Goal: Task Accomplishment & Management: Use online tool/utility

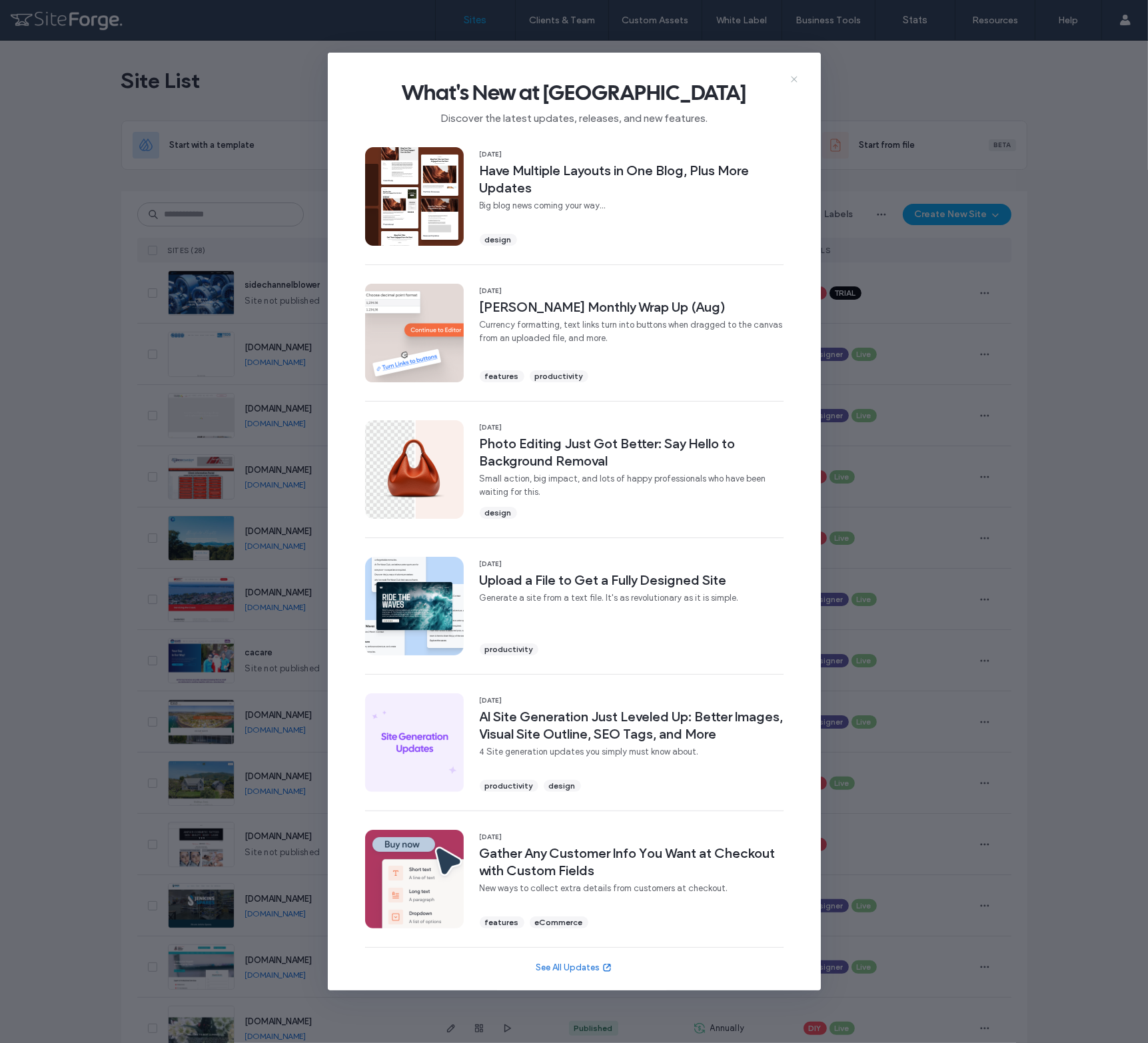
click at [794, 76] on icon at bounding box center [793, 79] width 11 height 11
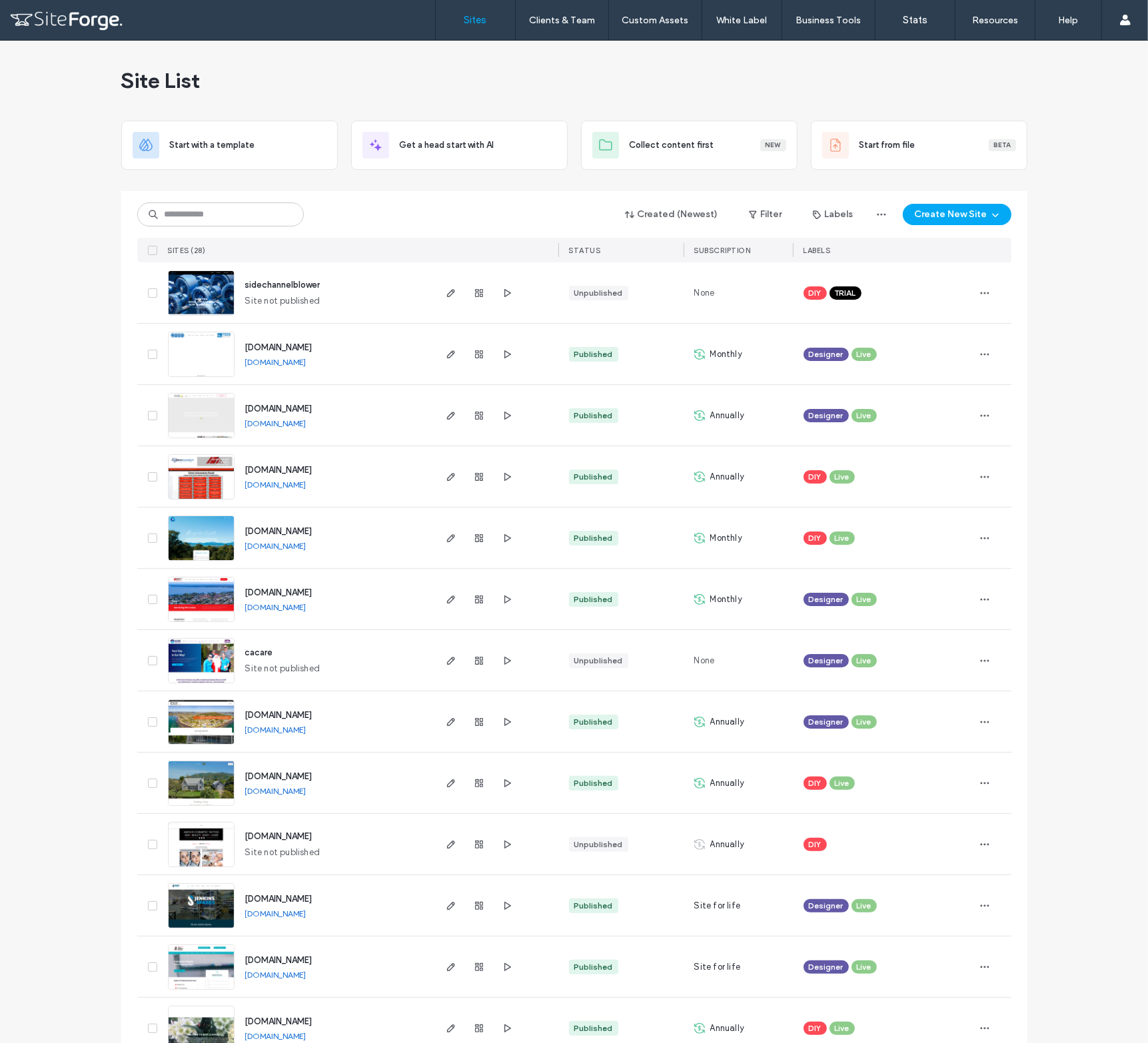
drag, startPoint x: 100, startPoint y: 0, endPoint x: 585, endPoint y: 79, distance: 491.4
click at [589, 77] on div "Site List" at bounding box center [574, 81] width 906 height 80
click at [186, 214] on input at bounding box center [220, 214] width 167 height 24
type input "***"
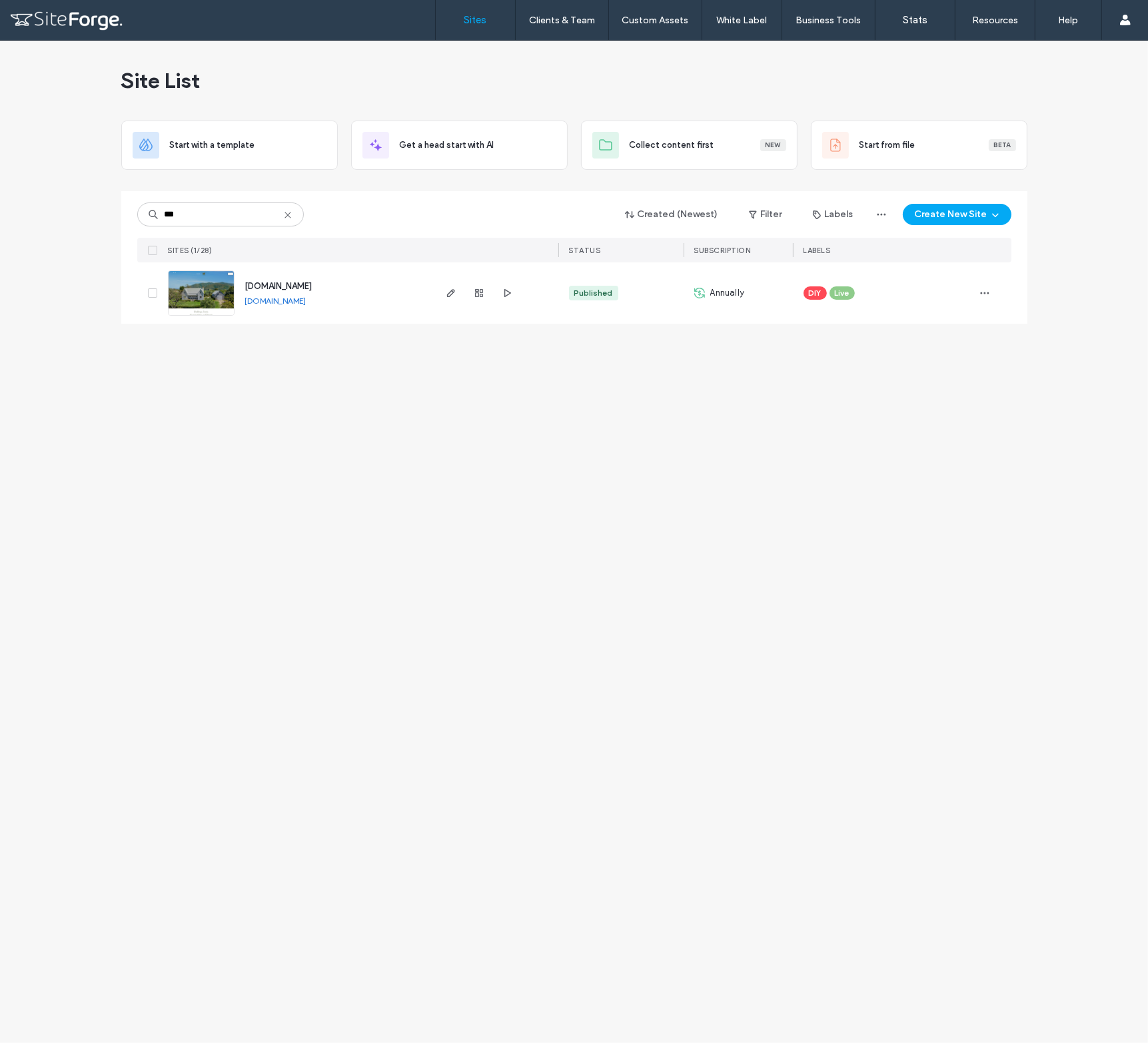
click at [312, 286] on span "[DOMAIN_NAME]" at bounding box center [279, 286] width 67 height 10
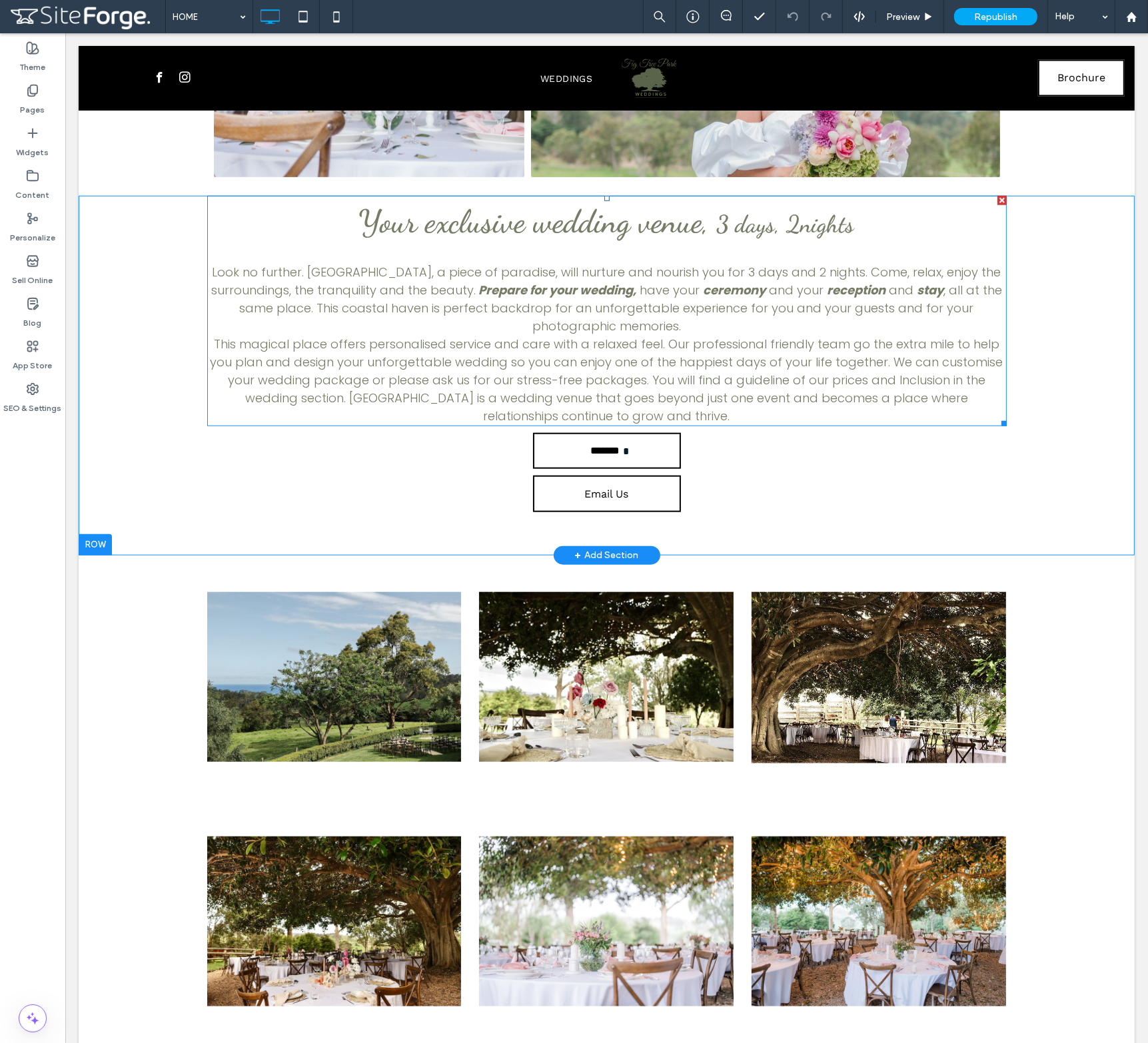
scroll to position [999, 0]
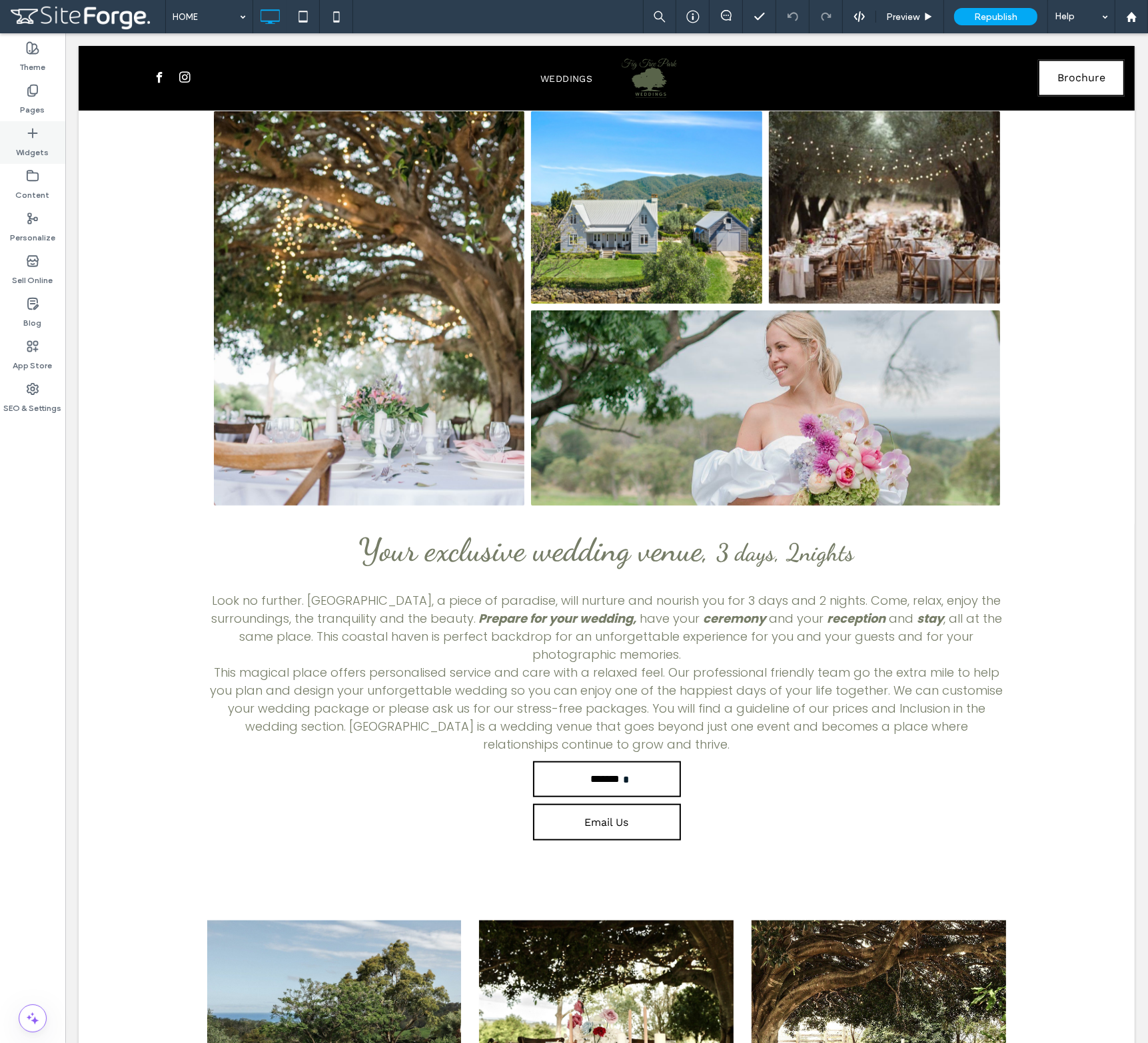
click at [35, 138] on icon at bounding box center [33, 133] width 13 height 13
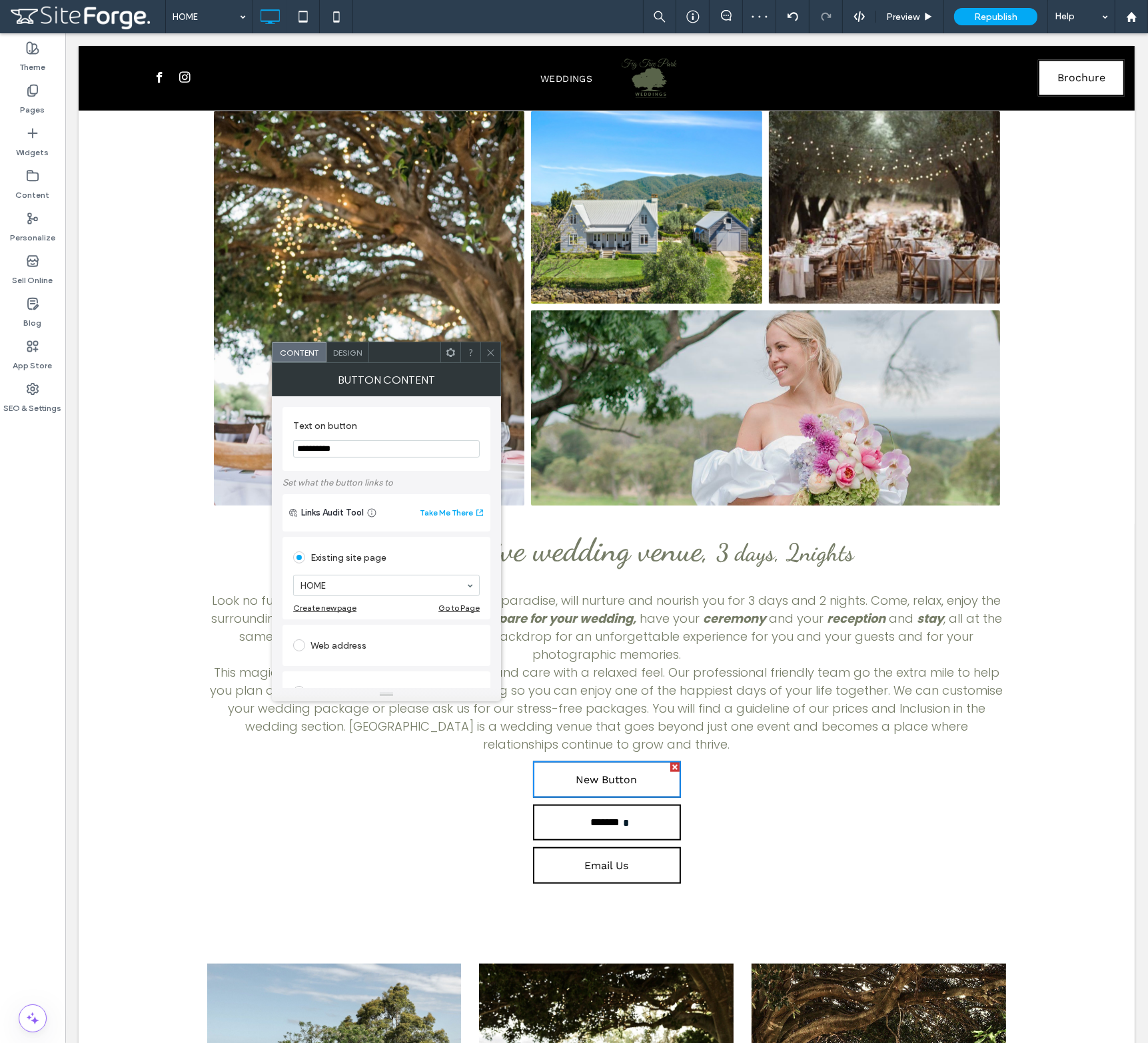
click at [371, 451] on input "**********" at bounding box center [387, 449] width 186 height 17
type input "********"
click at [341, 666] on div "File for download" at bounding box center [387, 667] width 186 height 21
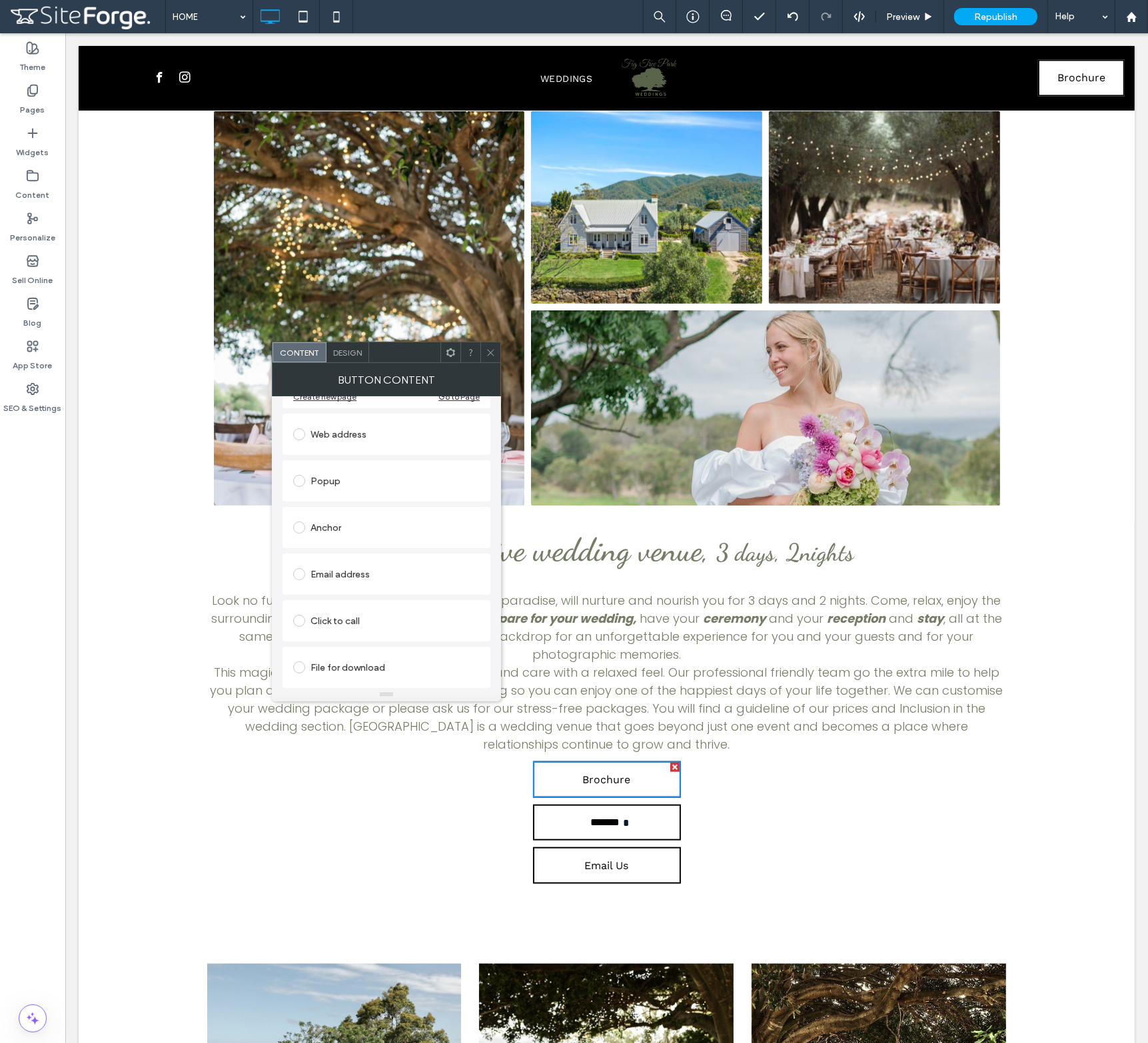
scroll to position [197, 0]
click at [343, 665] on div "File" at bounding box center [387, 667] width 185 height 12
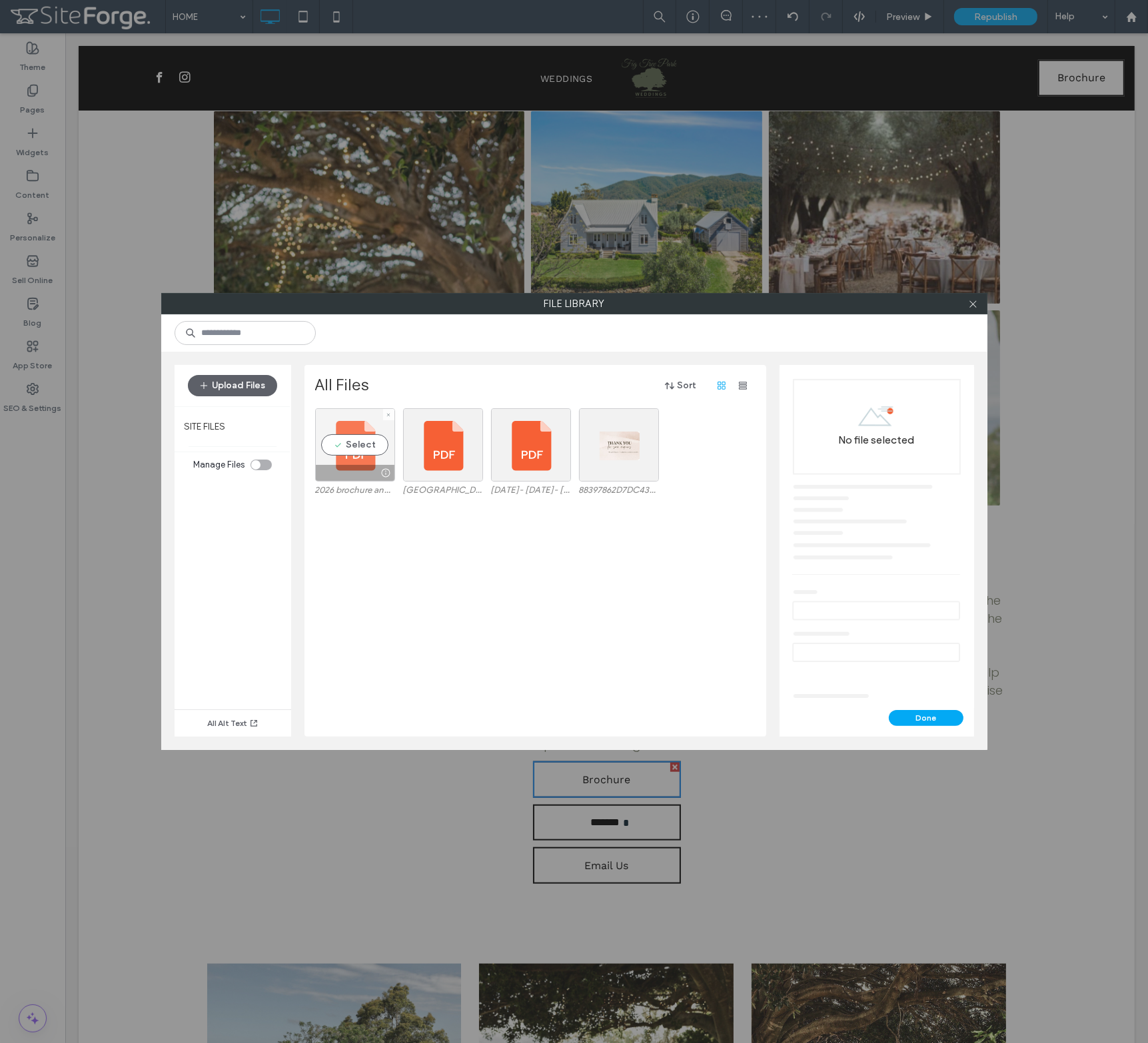
click at [363, 448] on div "Select" at bounding box center [355, 445] width 80 height 74
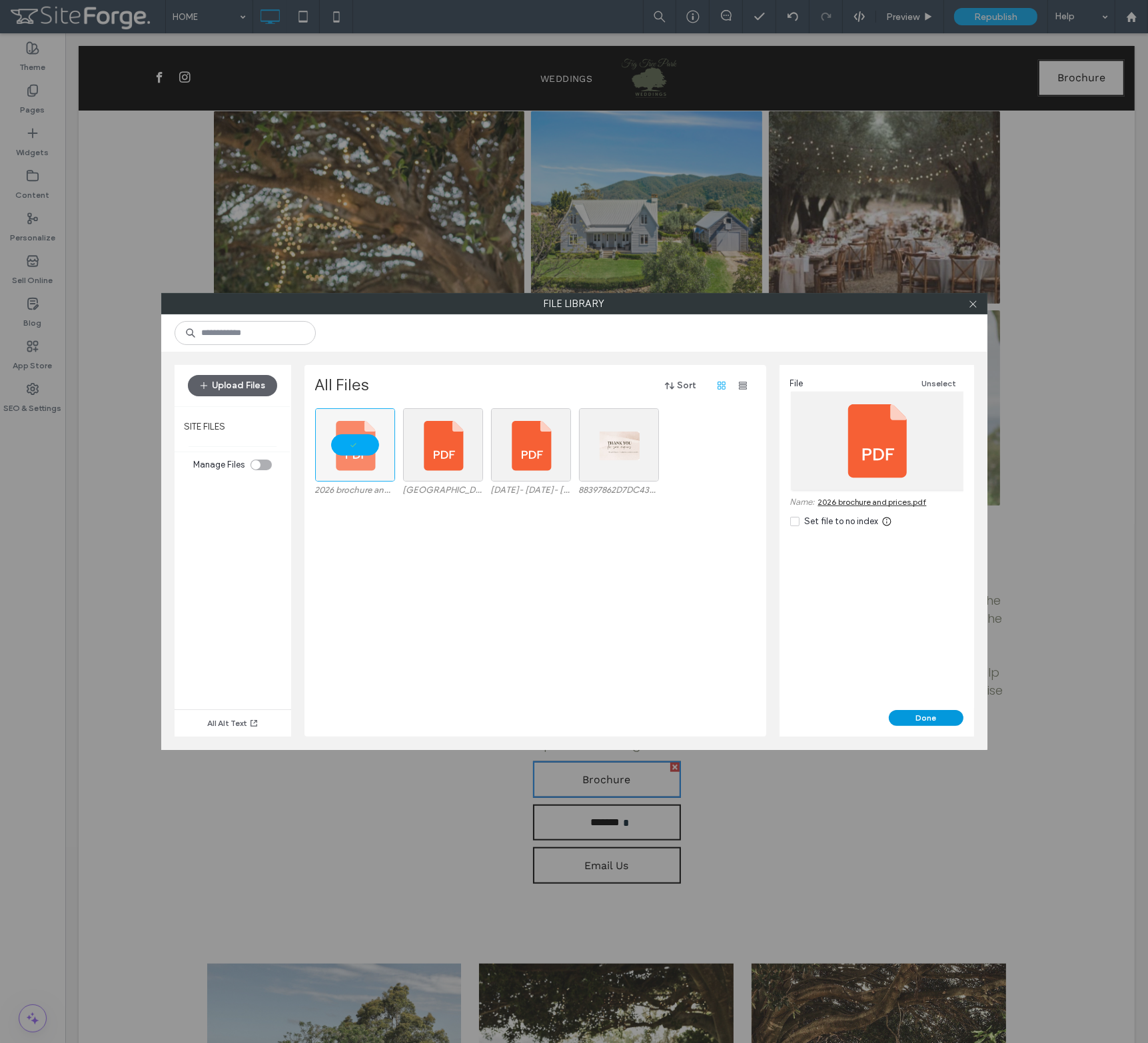
click at [935, 721] on button "Done" at bounding box center [926, 718] width 74 height 16
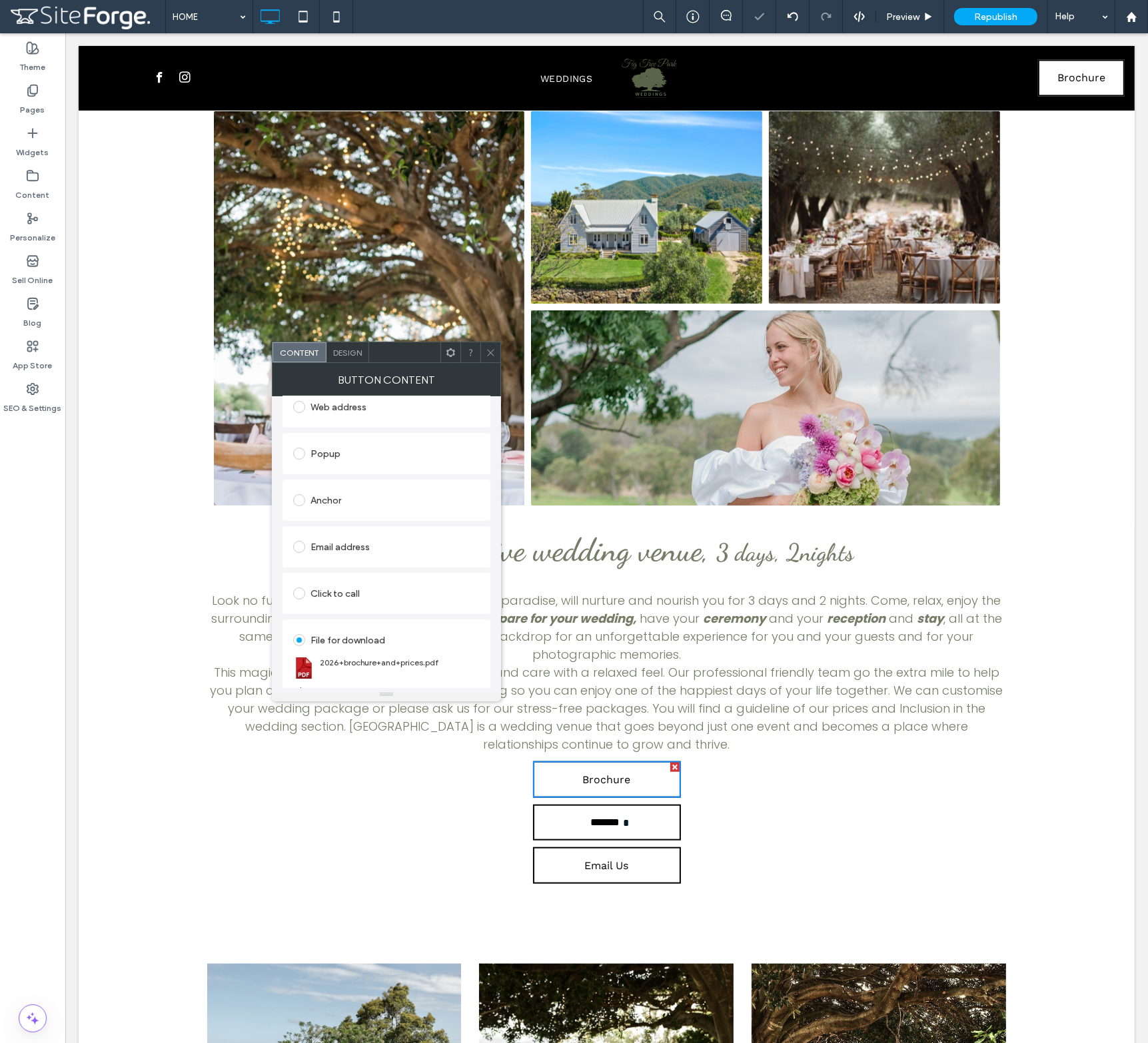
click at [490, 354] on icon at bounding box center [491, 353] width 10 height 10
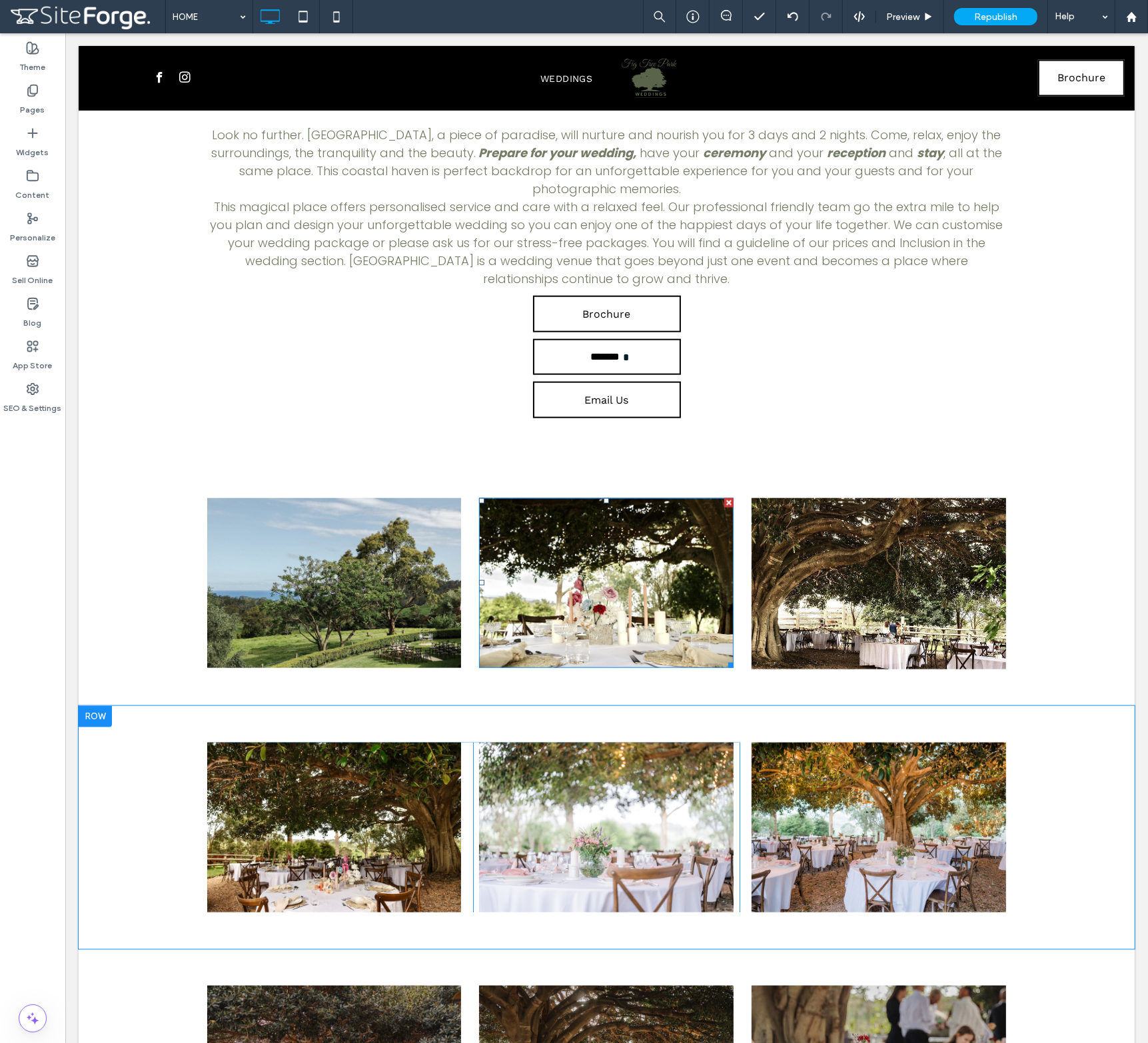
scroll to position [1465, 0]
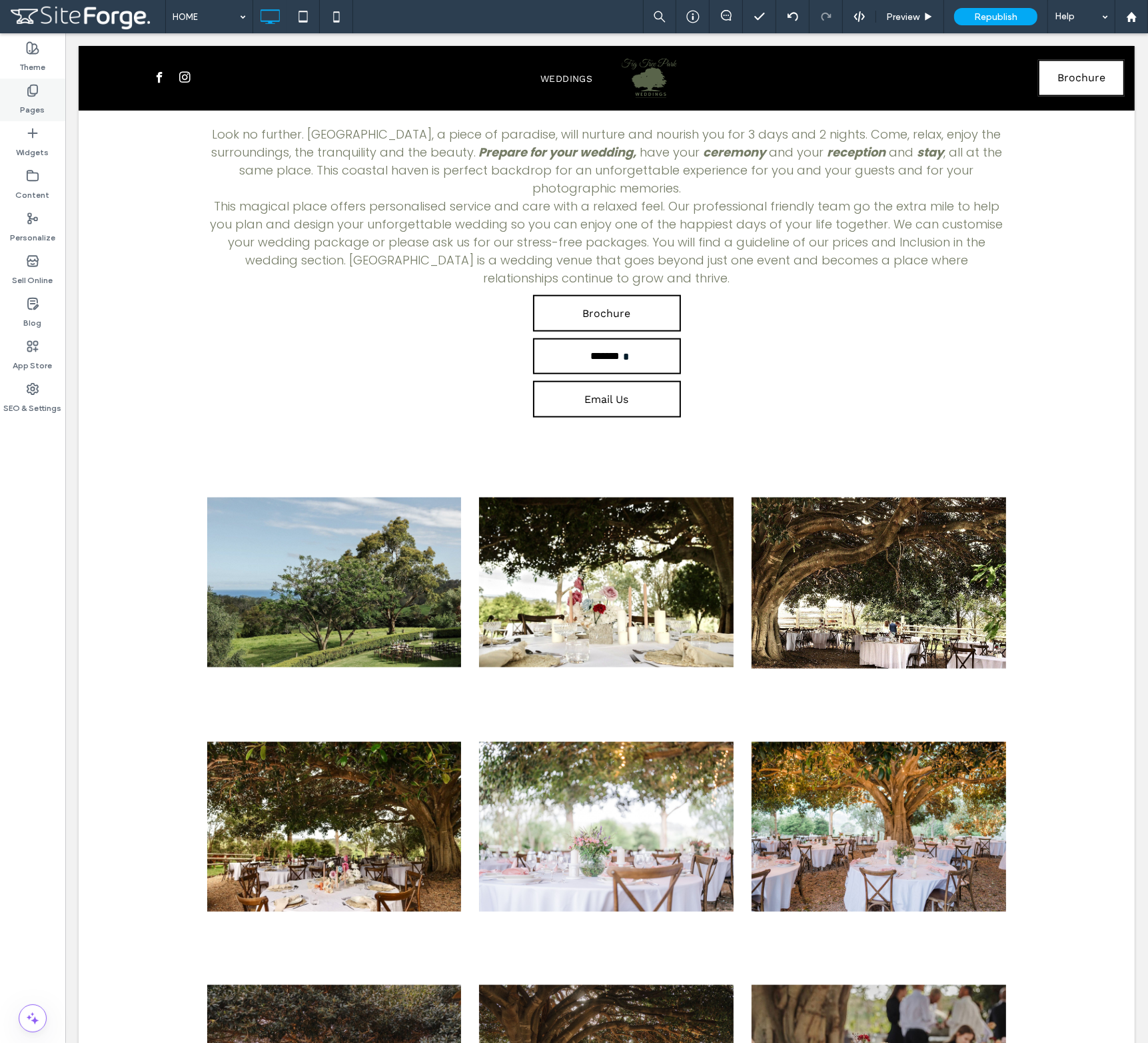
click at [18, 93] on div "Pages" at bounding box center [33, 100] width 66 height 43
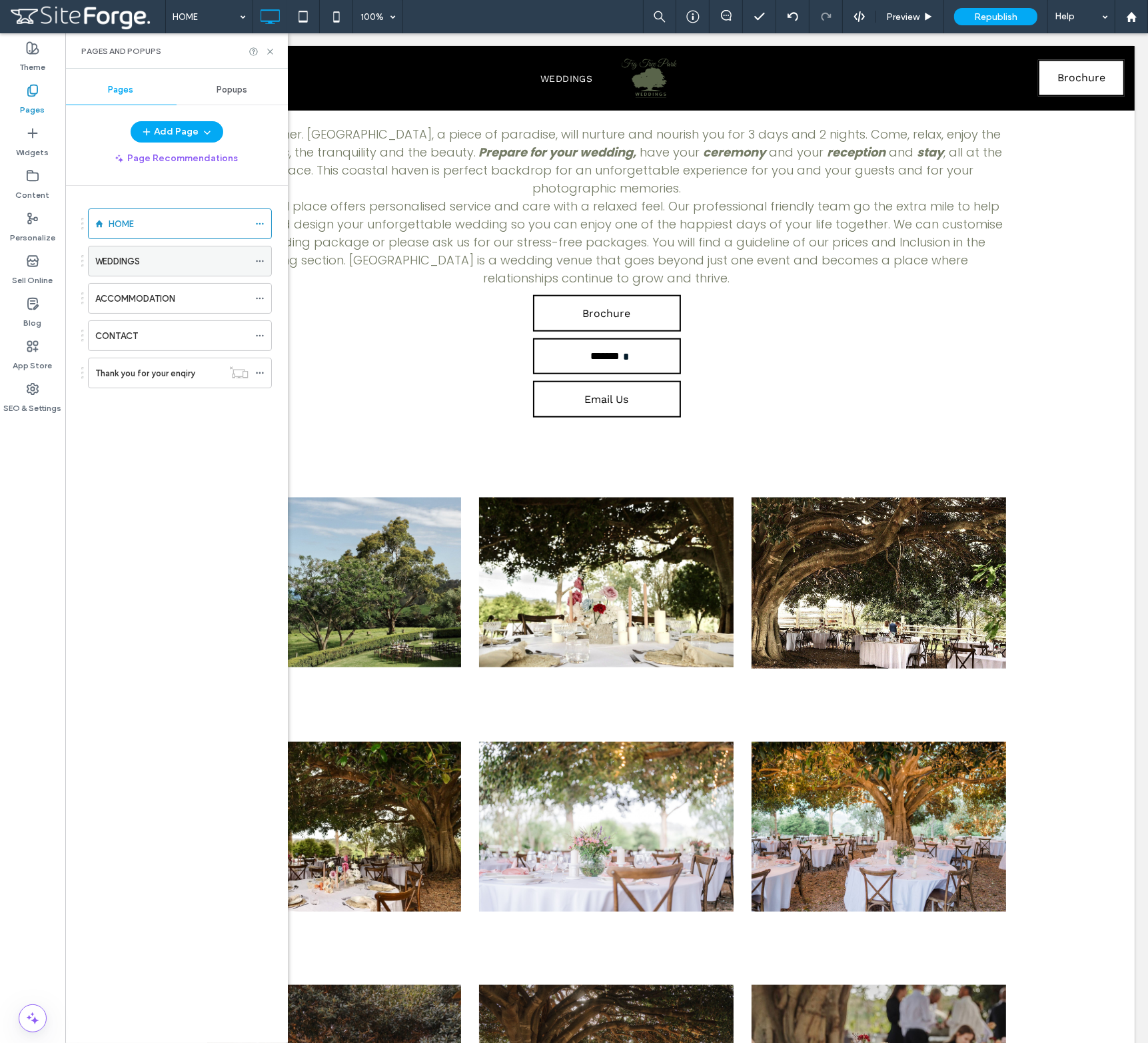
click at [134, 254] on label "WEDDINGS" at bounding box center [117, 261] width 44 height 23
click at [37, 153] on label "Widgets" at bounding box center [33, 149] width 33 height 19
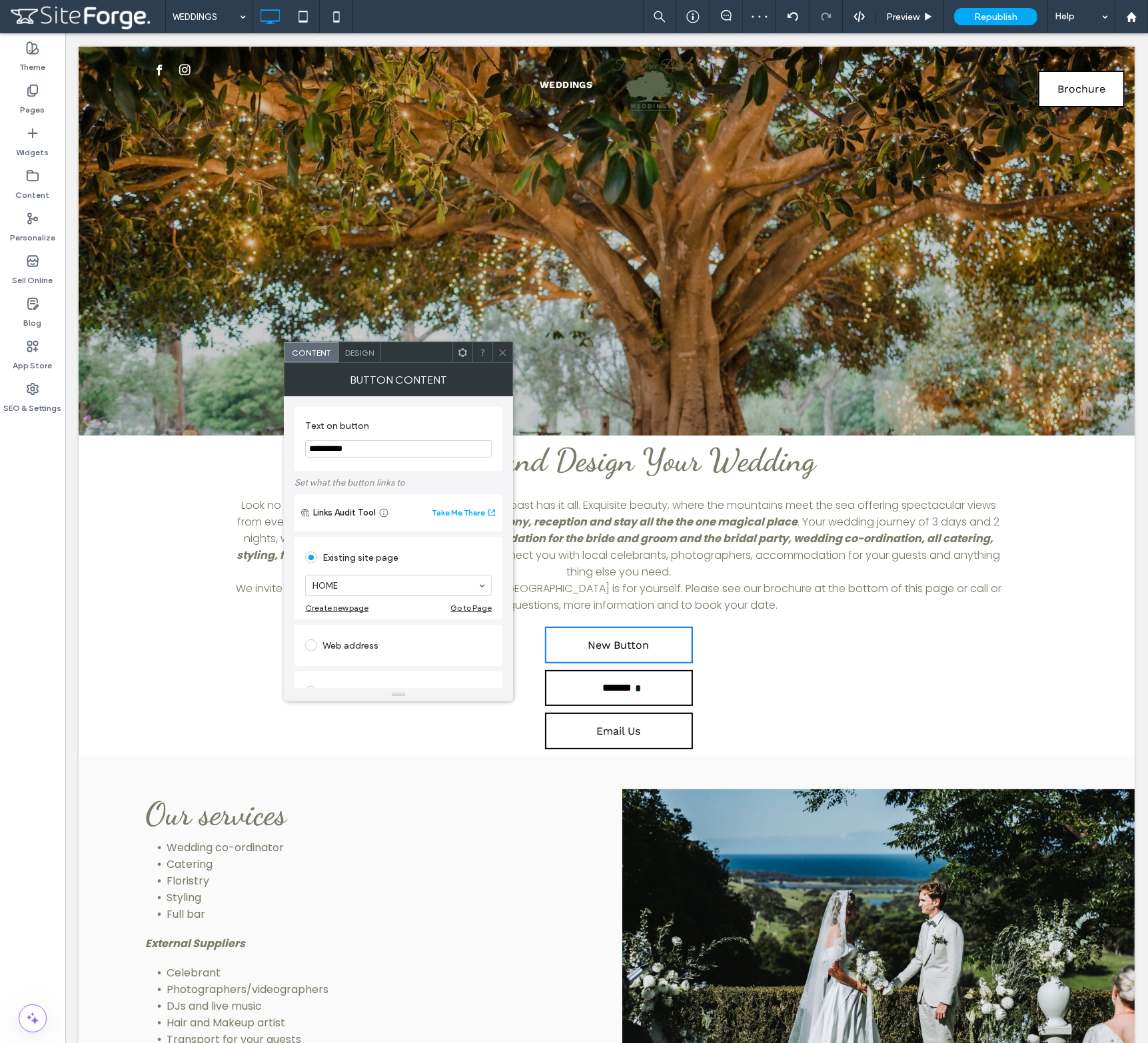
drag, startPoint x: 454, startPoint y: 482, endPoint x: 119, endPoint y: 450, distance: 336.5
type input "********"
click at [379, 665] on div "File for download" at bounding box center [398, 667] width 186 height 21
click at [378, 670] on div "File" at bounding box center [398, 667] width 185 height 12
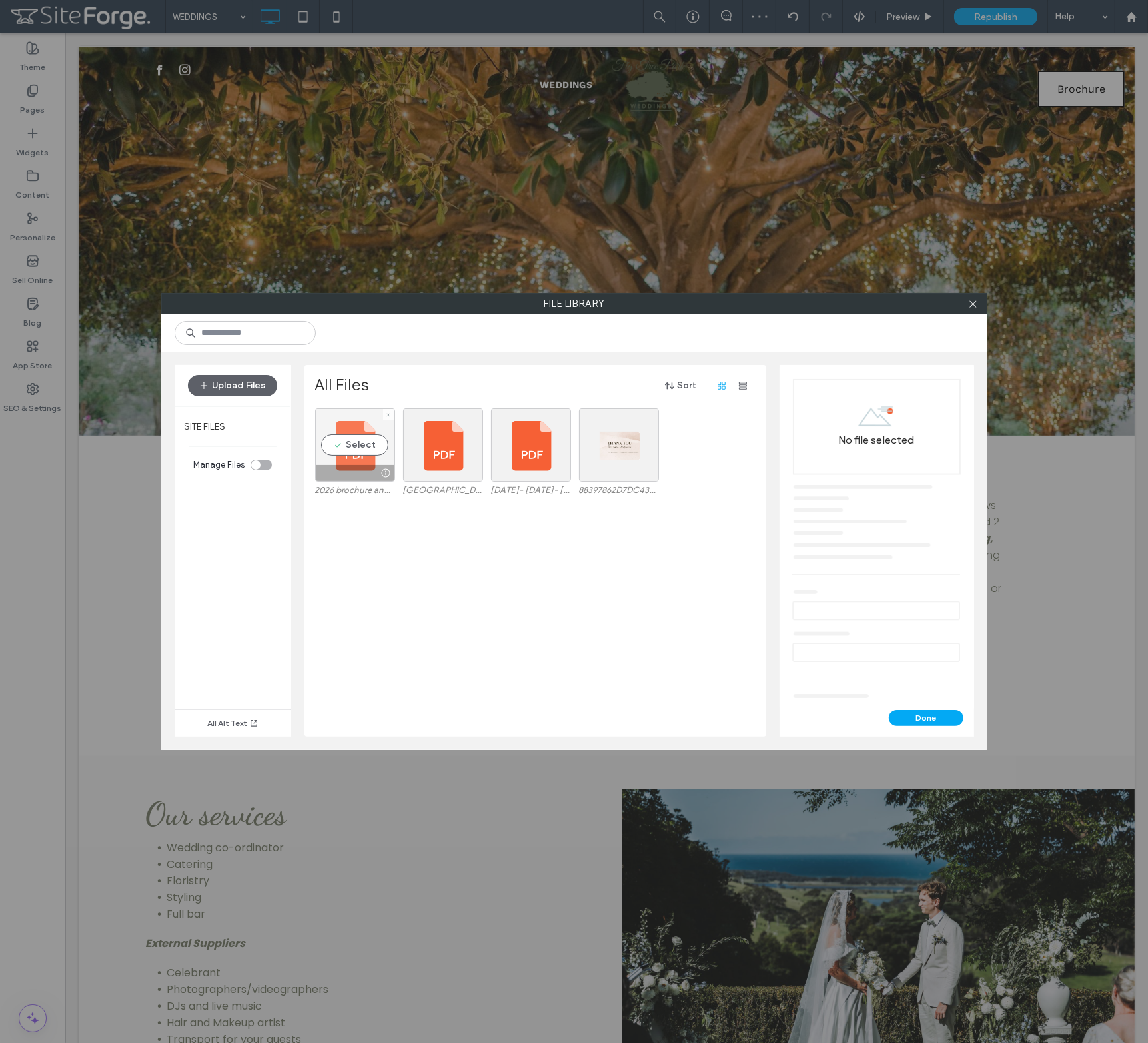
click at [355, 459] on div "Select" at bounding box center [355, 445] width 80 height 74
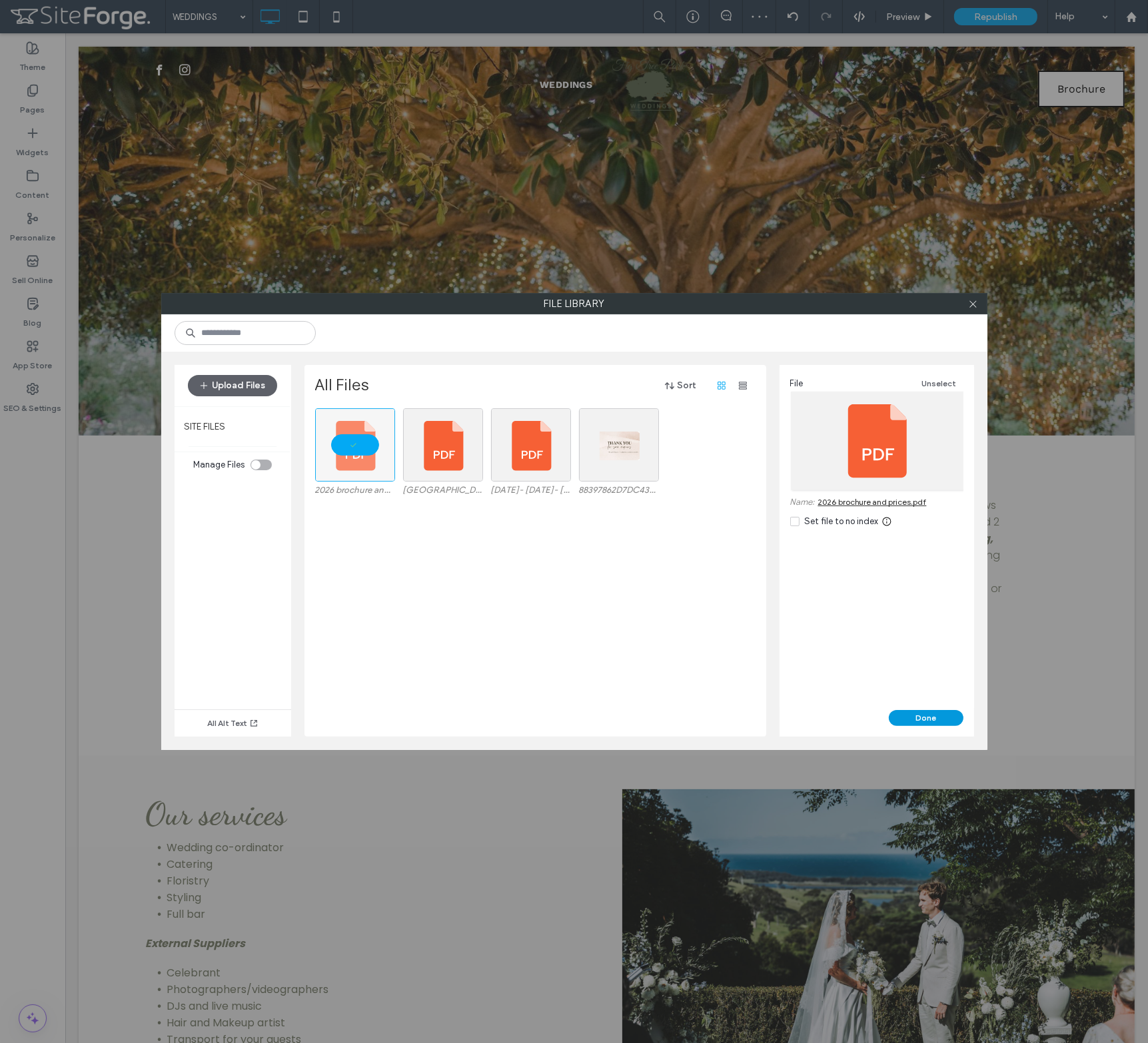
click at [922, 715] on button "Done" at bounding box center [926, 718] width 74 height 16
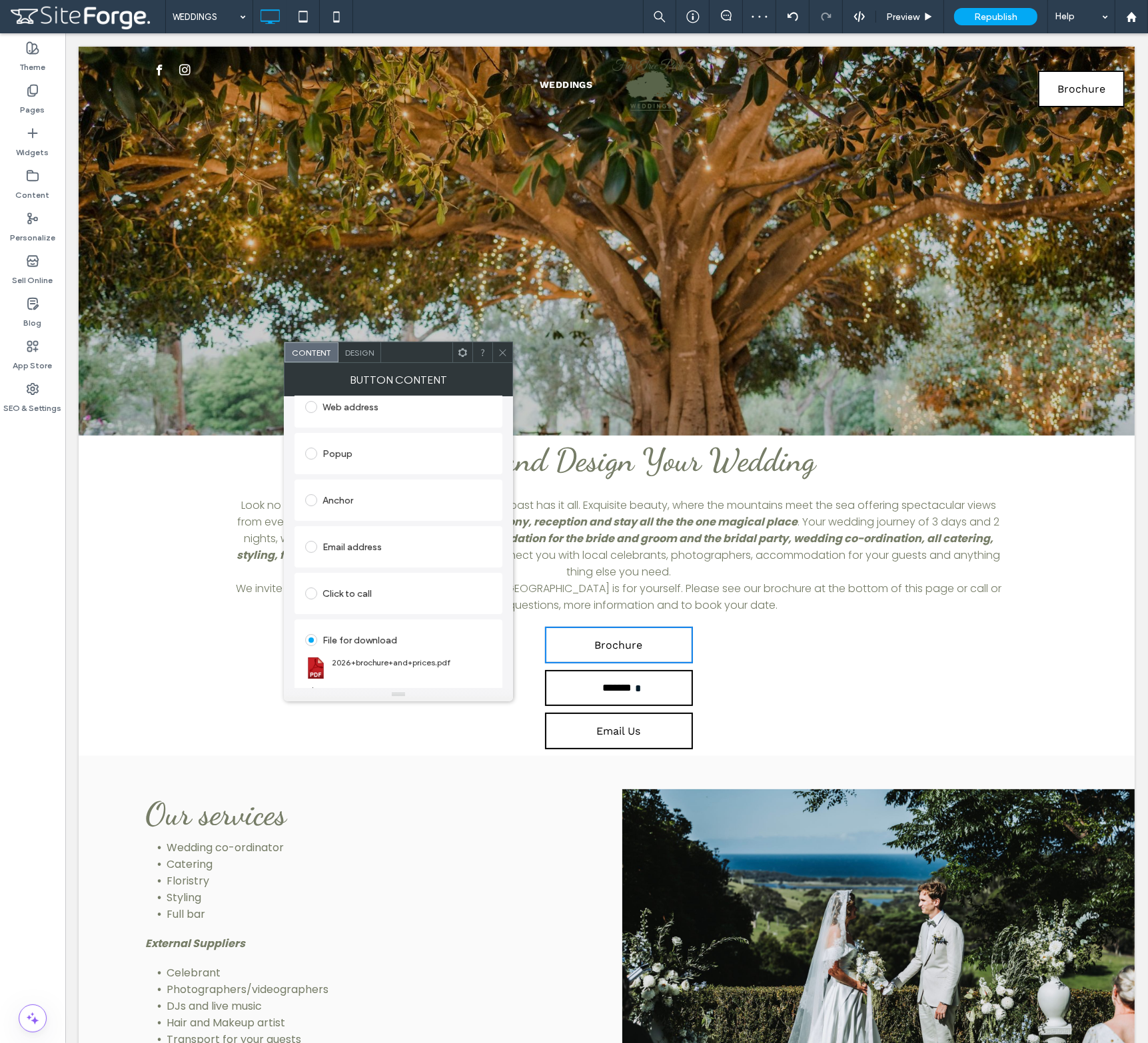
click at [503, 355] on icon at bounding box center [503, 353] width 10 height 10
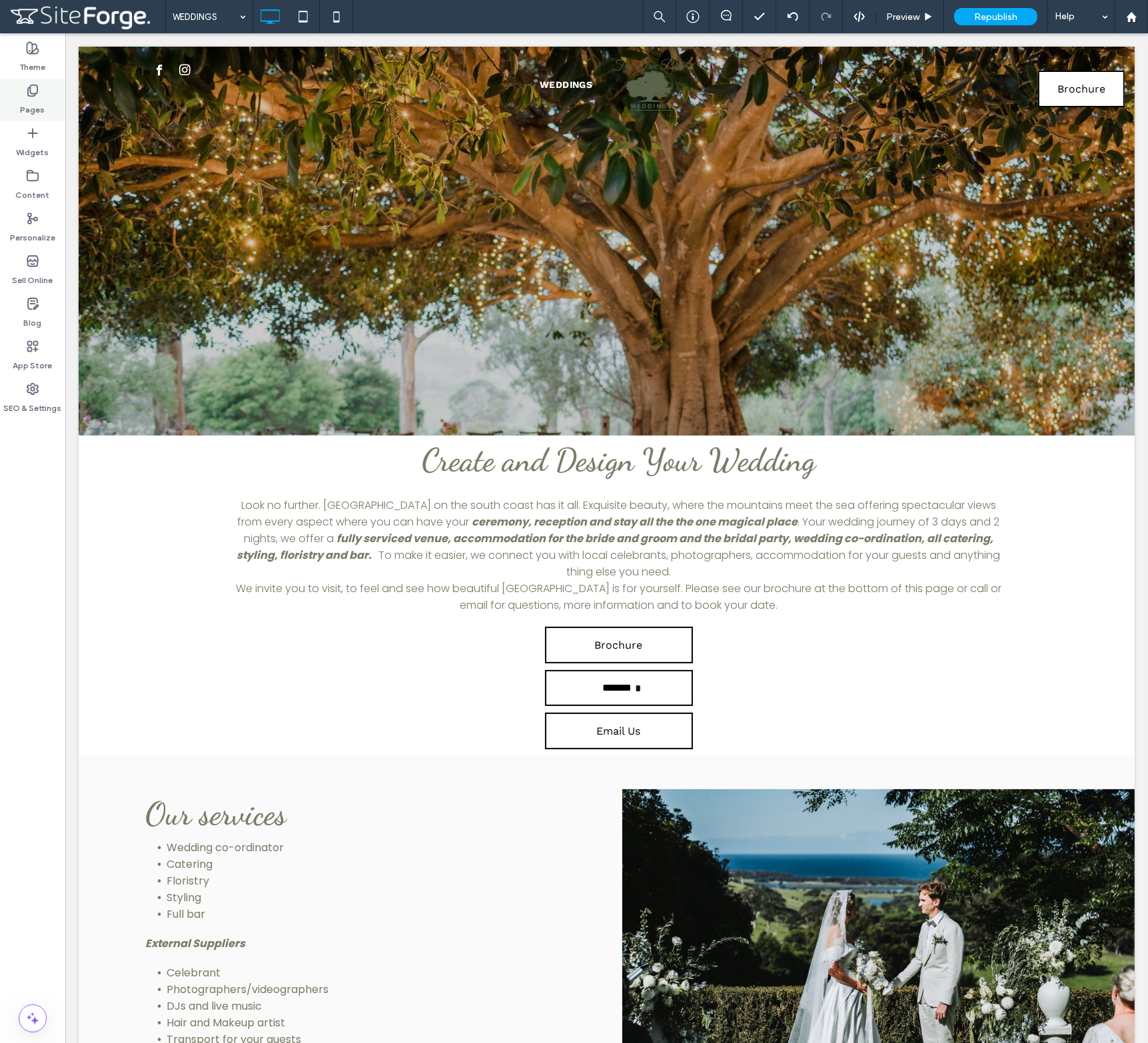
click at [30, 106] on label "Pages" at bounding box center [33, 107] width 25 height 19
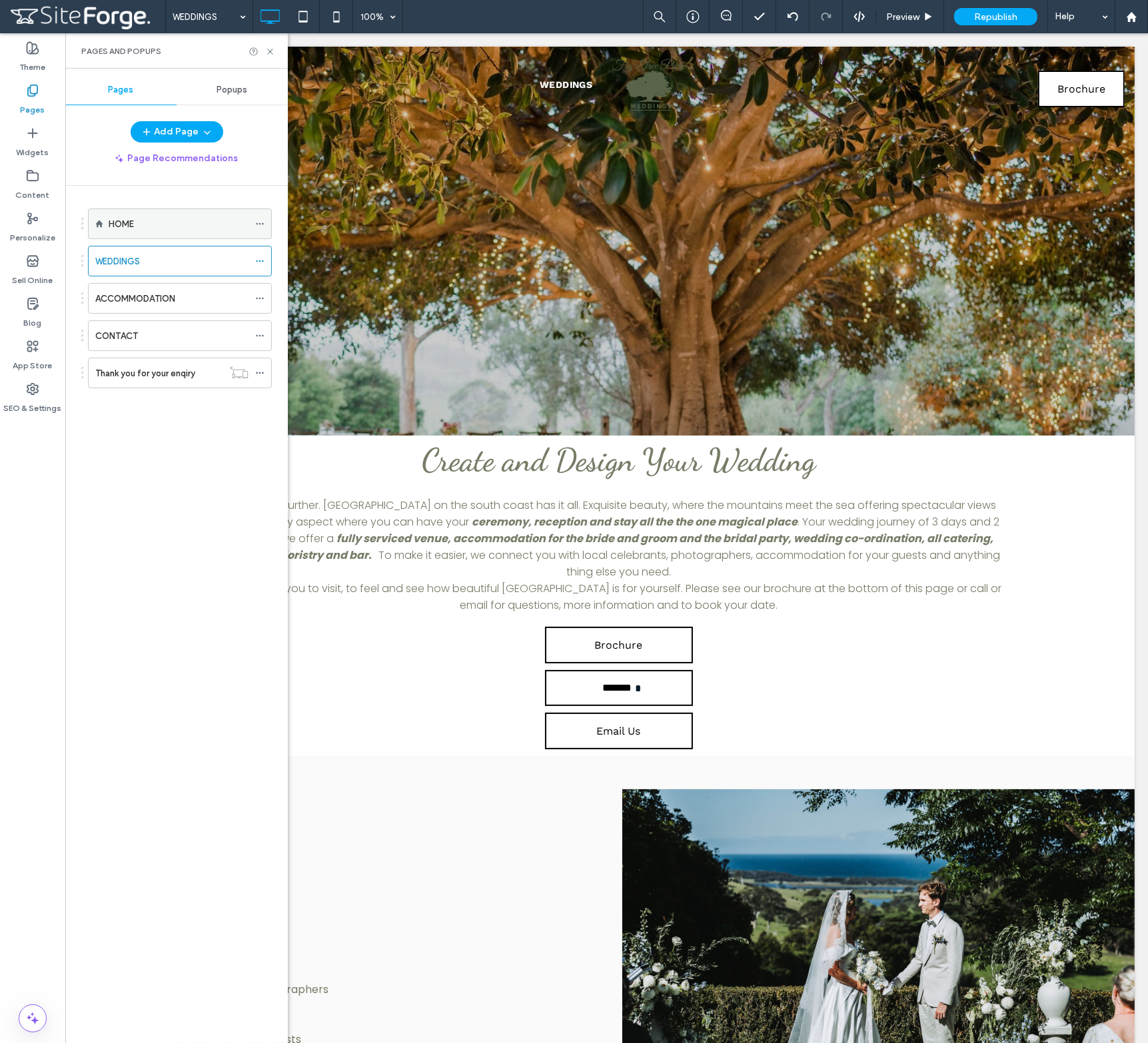
click at [127, 231] on div "HOME" at bounding box center [178, 223] width 140 height 29
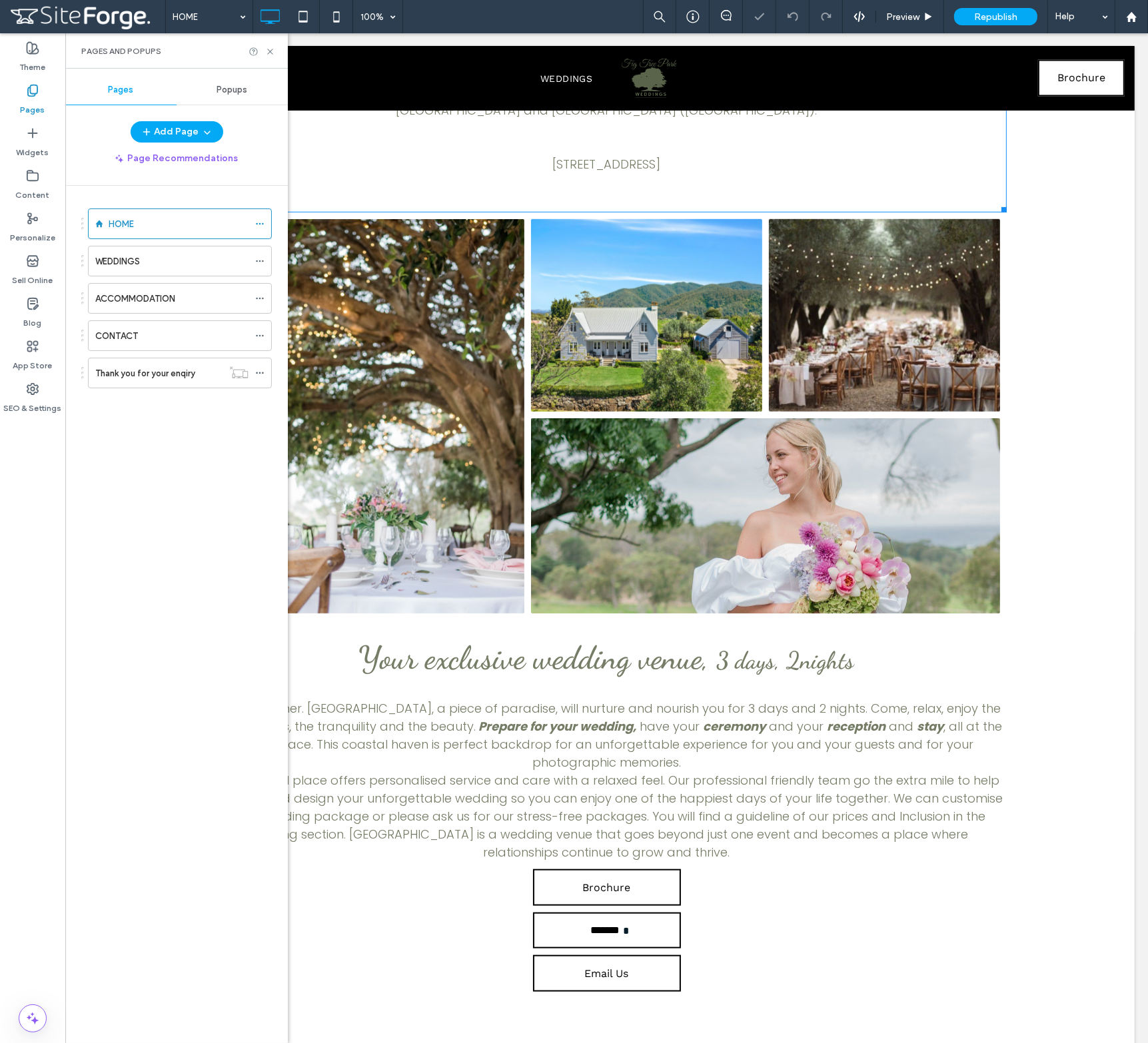
scroll to position [1066, 0]
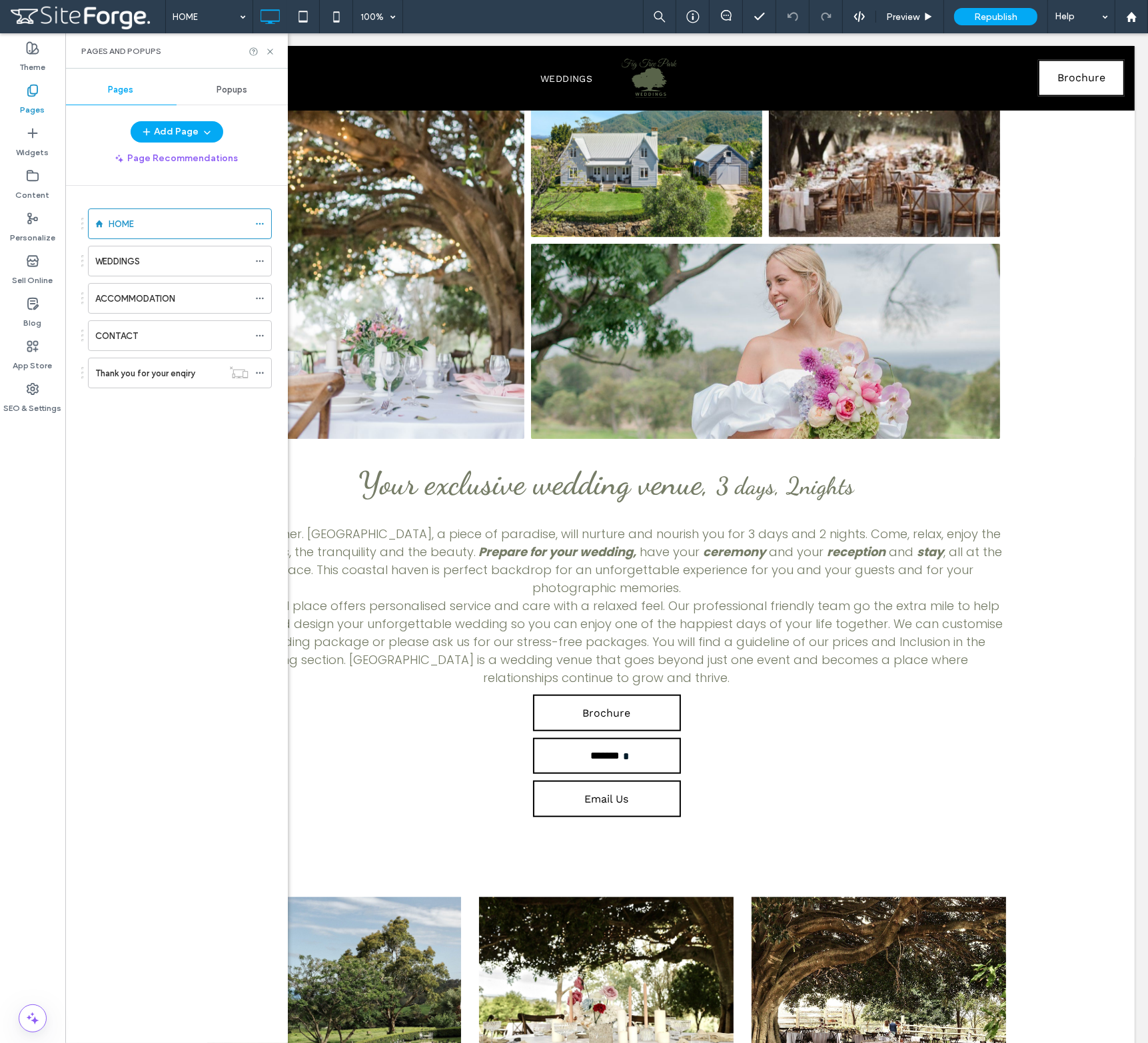
click at [34, 100] on label "Pages" at bounding box center [33, 107] width 25 height 19
click at [133, 292] on label "ACCOMMODATION" at bounding box center [135, 298] width 80 height 23
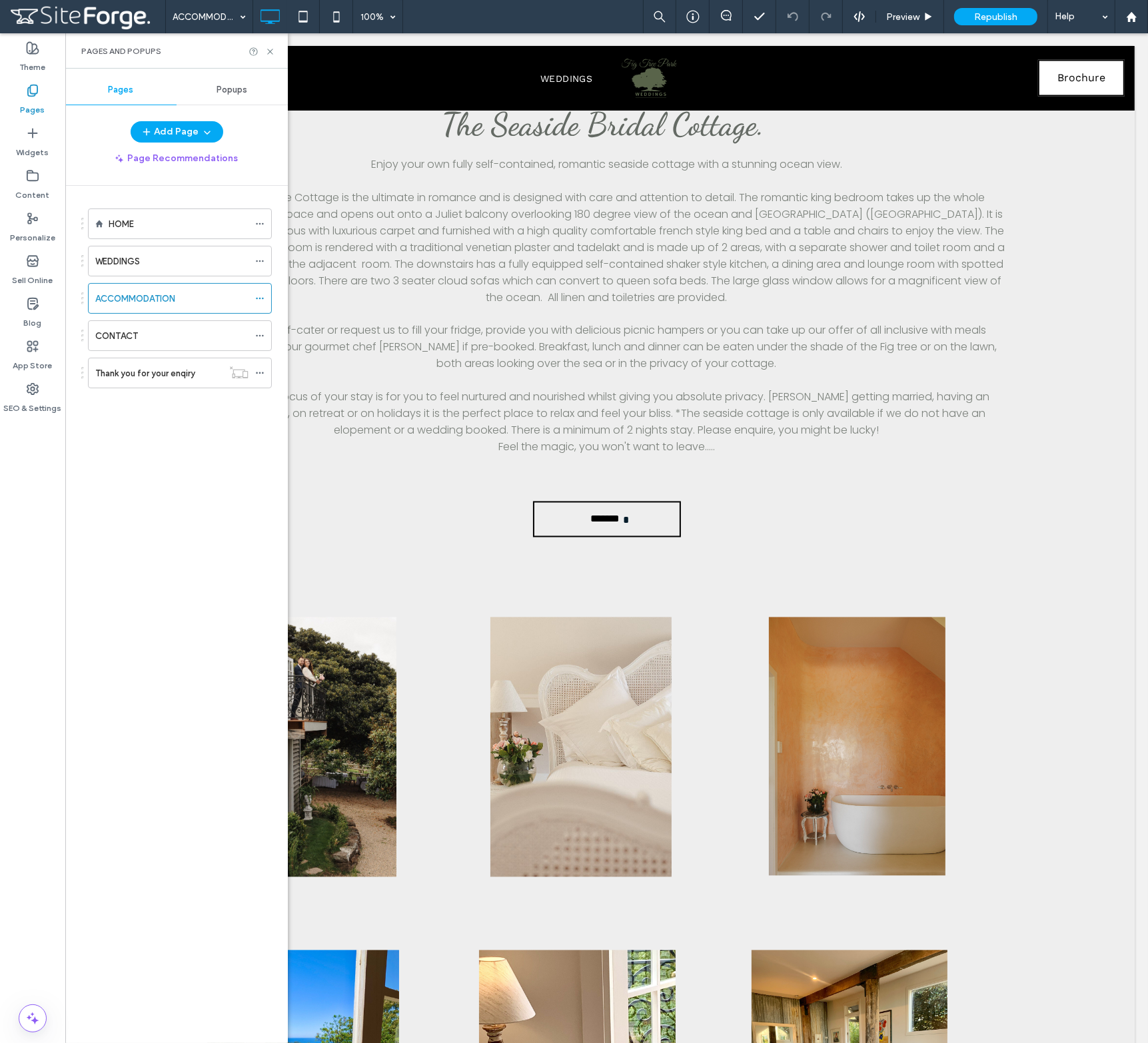
scroll to position [2597, 0]
click at [37, 152] on label "Widgets" at bounding box center [33, 149] width 33 height 19
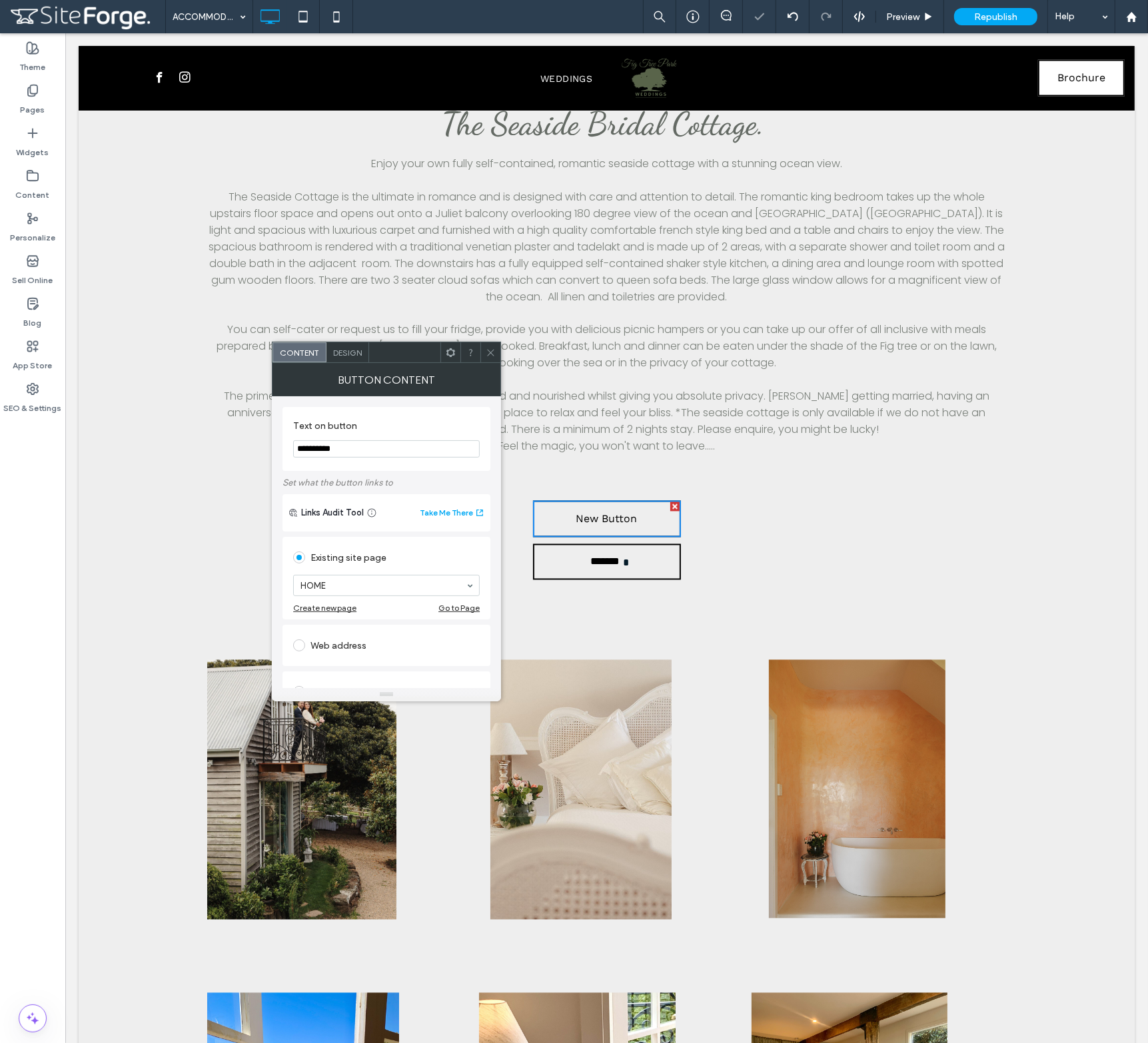
click at [392, 456] on input "**********" at bounding box center [387, 449] width 186 height 17
type input "********"
click at [349, 663] on div "File for download" at bounding box center [387, 667] width 186 height 21
click at [349, 663] on div "File" at bounding box center [387, 667] width 185 height 12
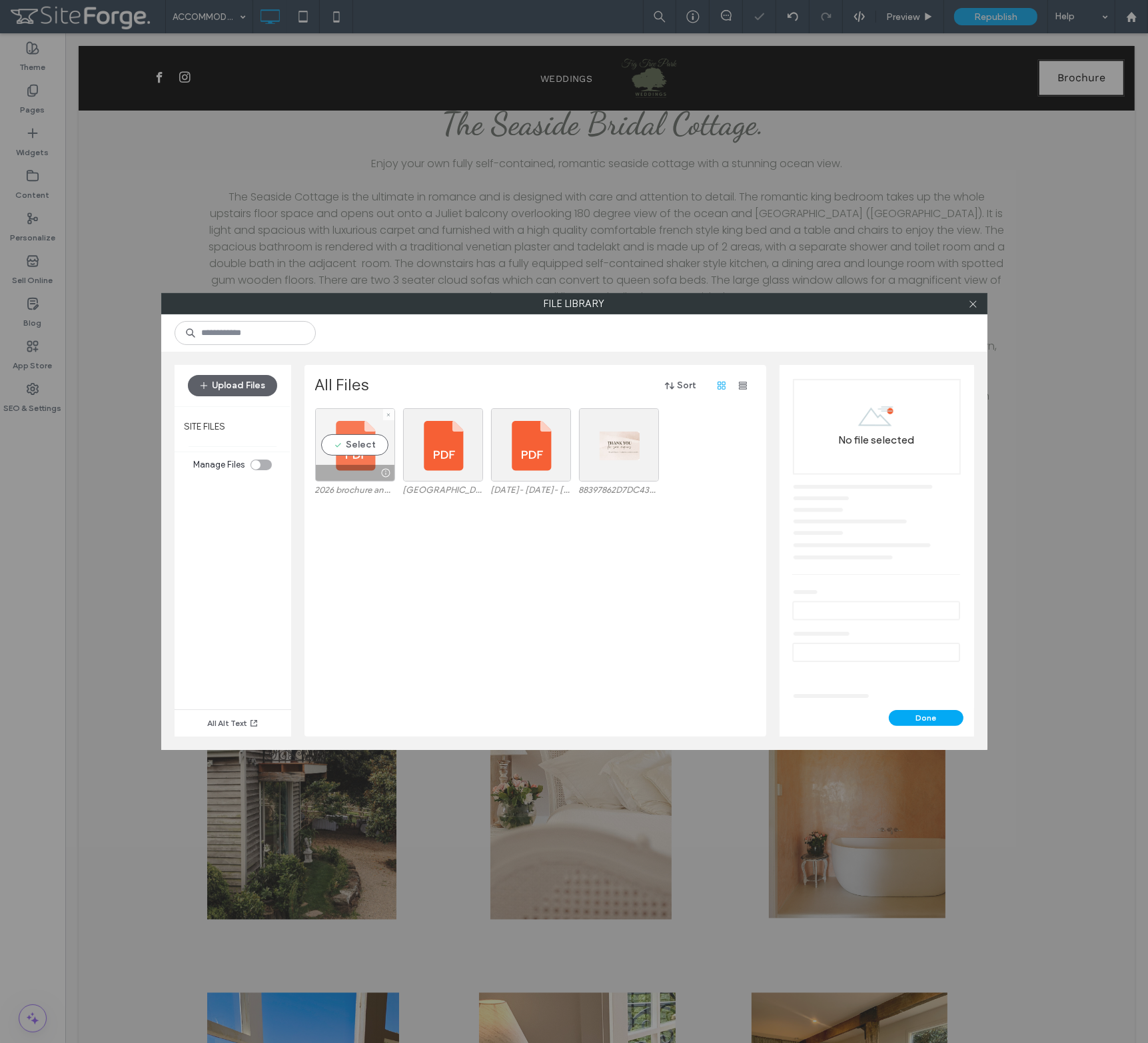
click at [354, 446] on div "Select" at bounding box center [355, 445] width 80 height 74
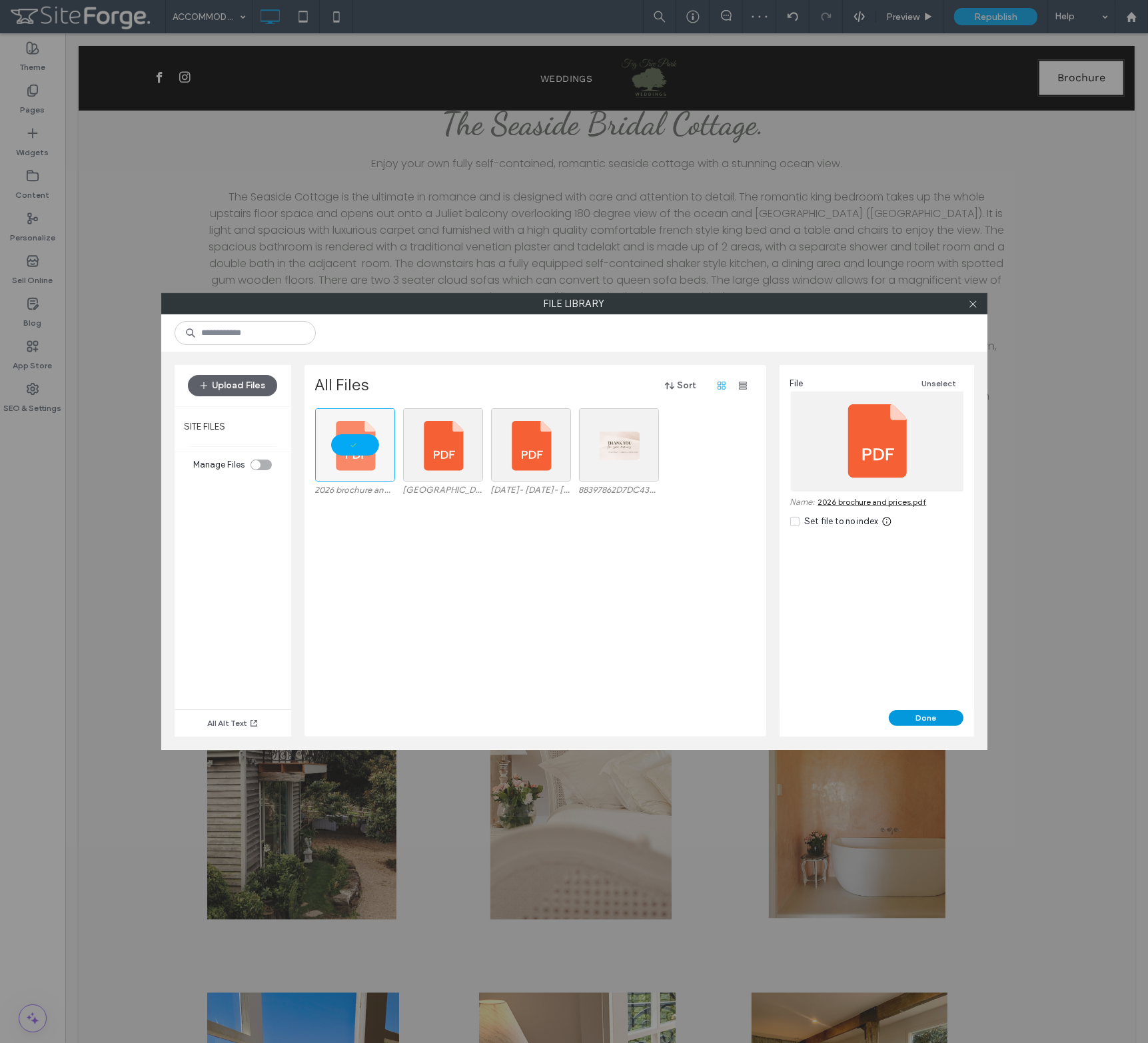
click at [915, 718] on button "Done" at bounding box center [926, 718] width 74 height 16
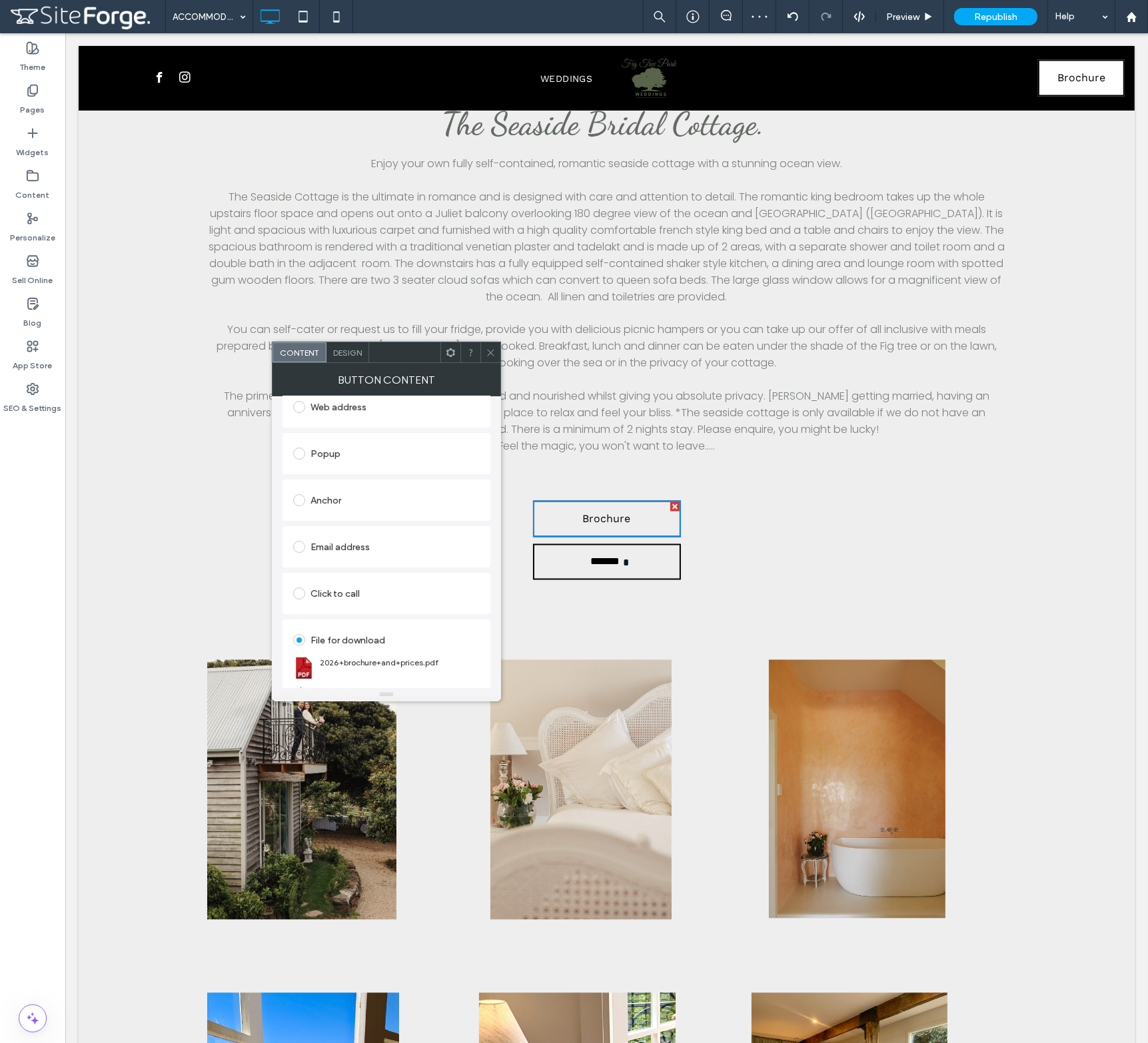
click at [496, 349] on div at bounding box center [490, 352] width 20 height 20
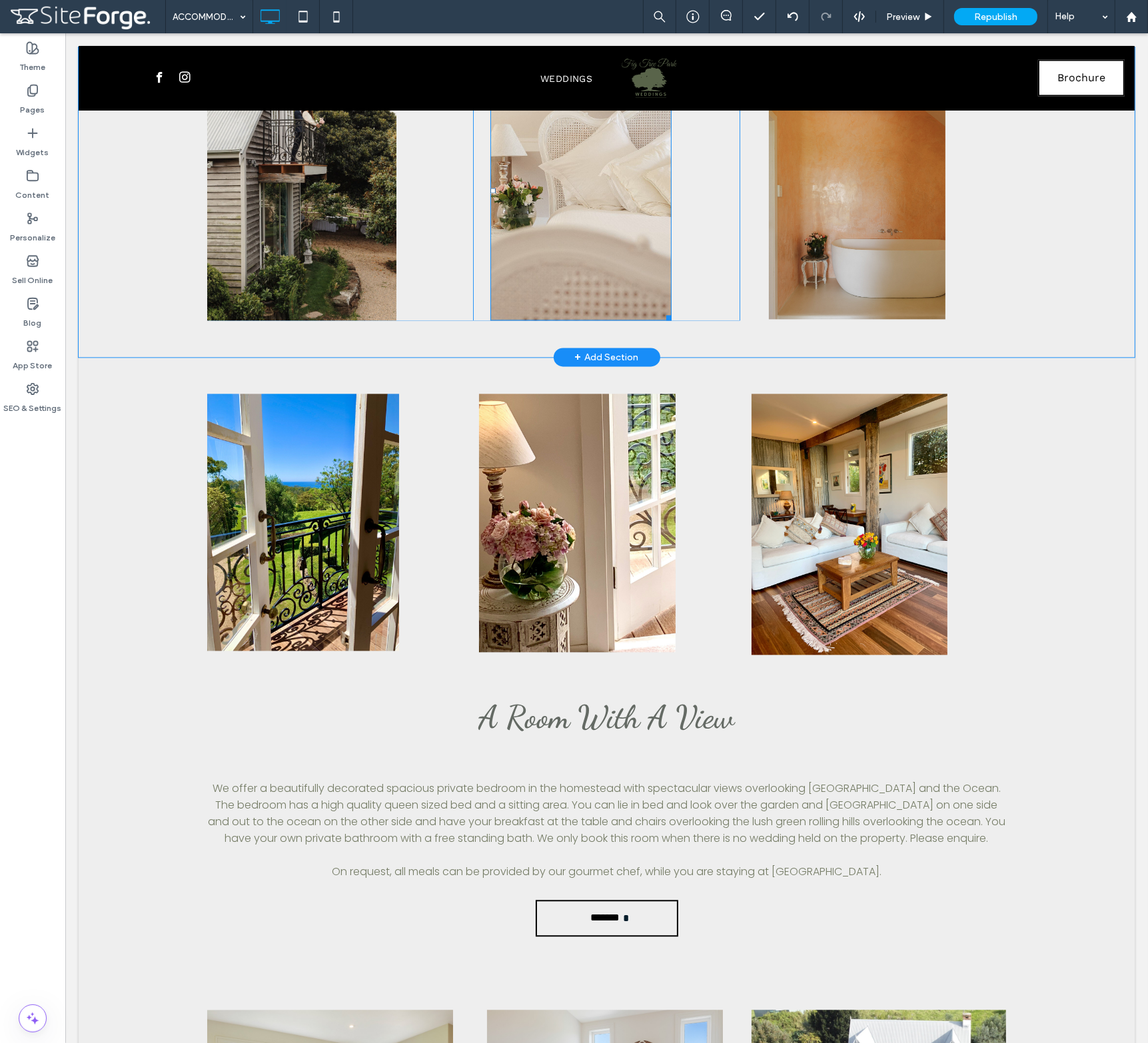
scroll to position [2797, 0]
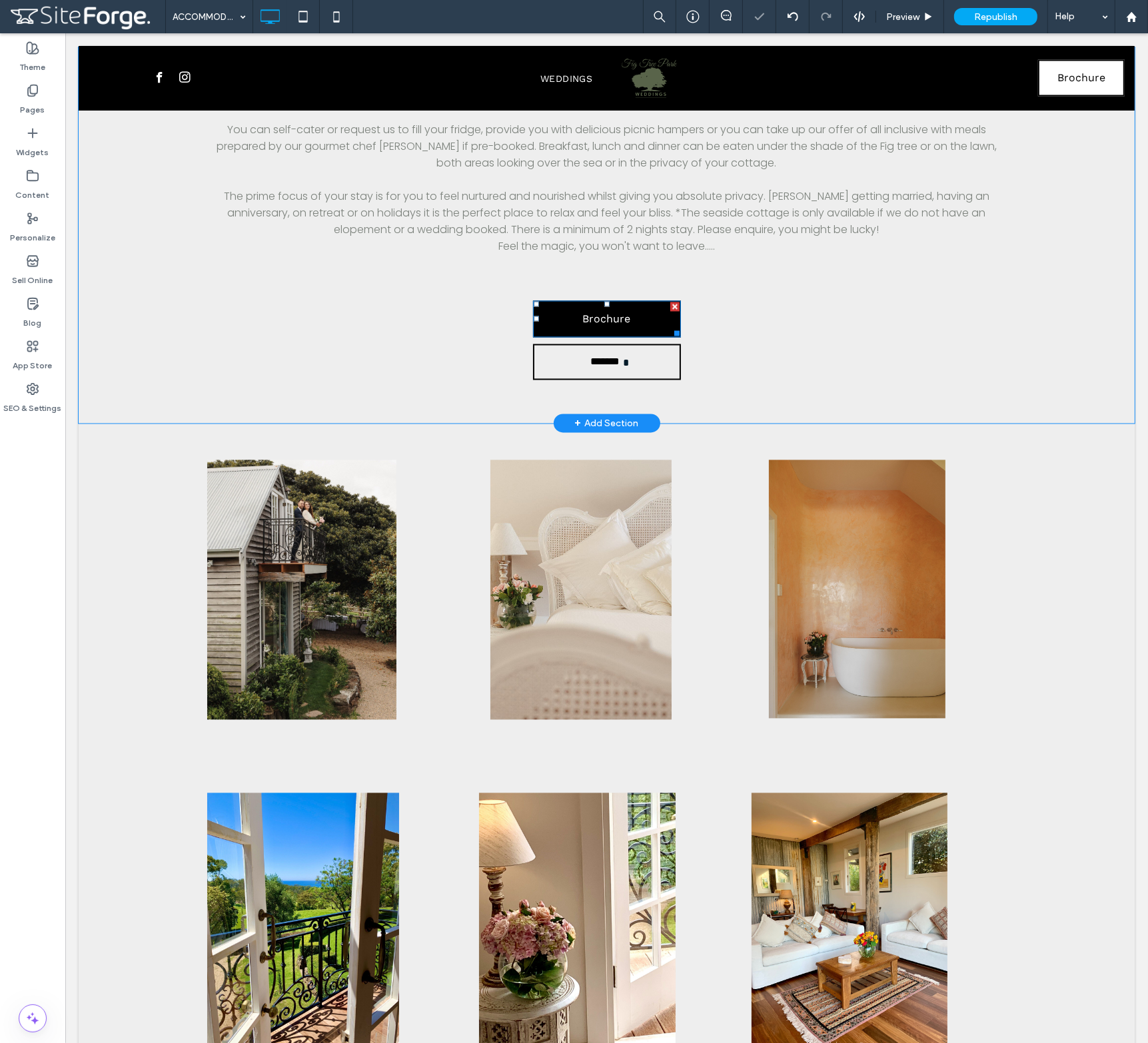
click at [625, 301] on link "Brochure" at bounding box center [606, 320] width 148 height 36
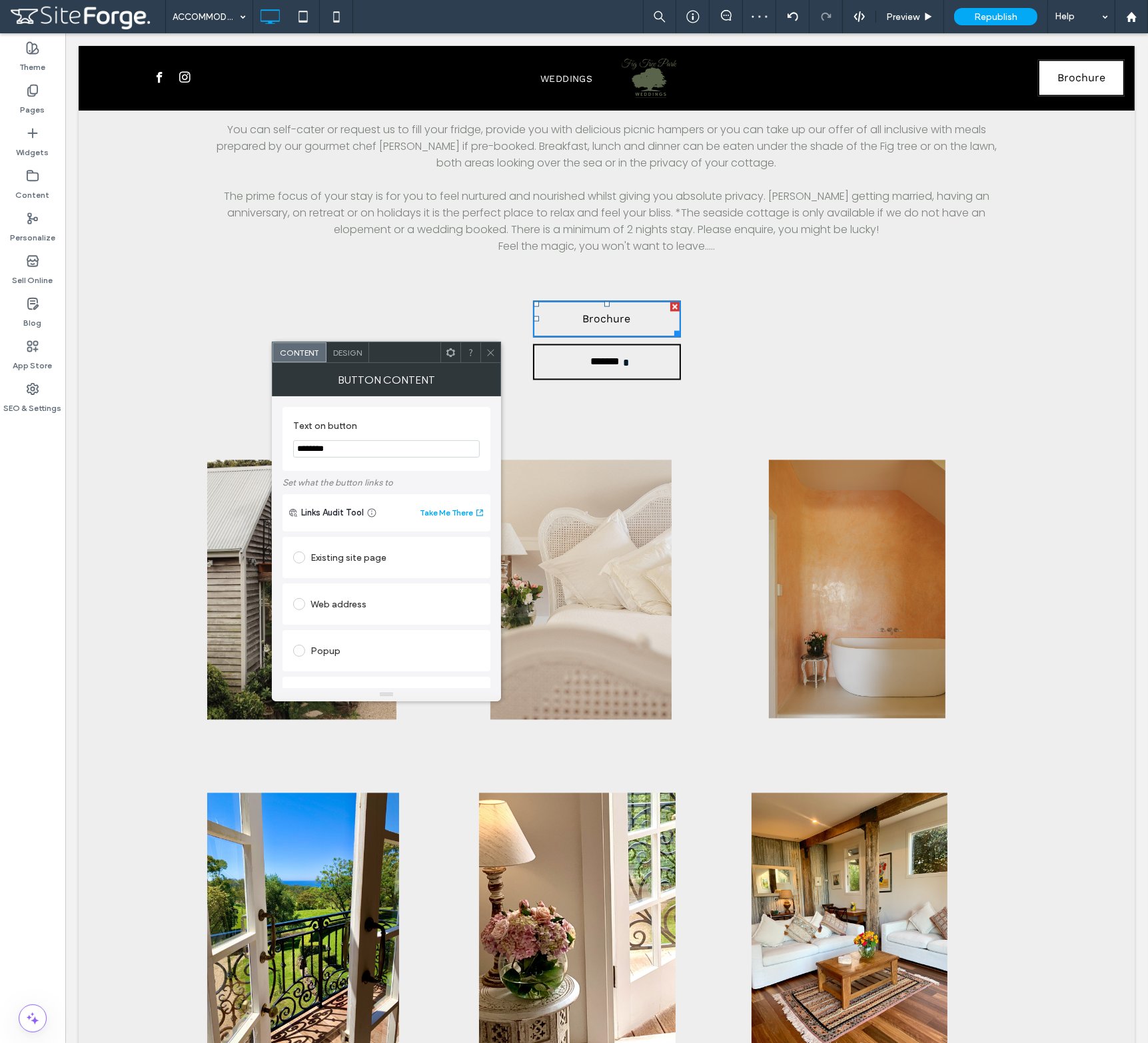
click at [488, 354] on icon at bounding box center [491, 353] width 10 height 10
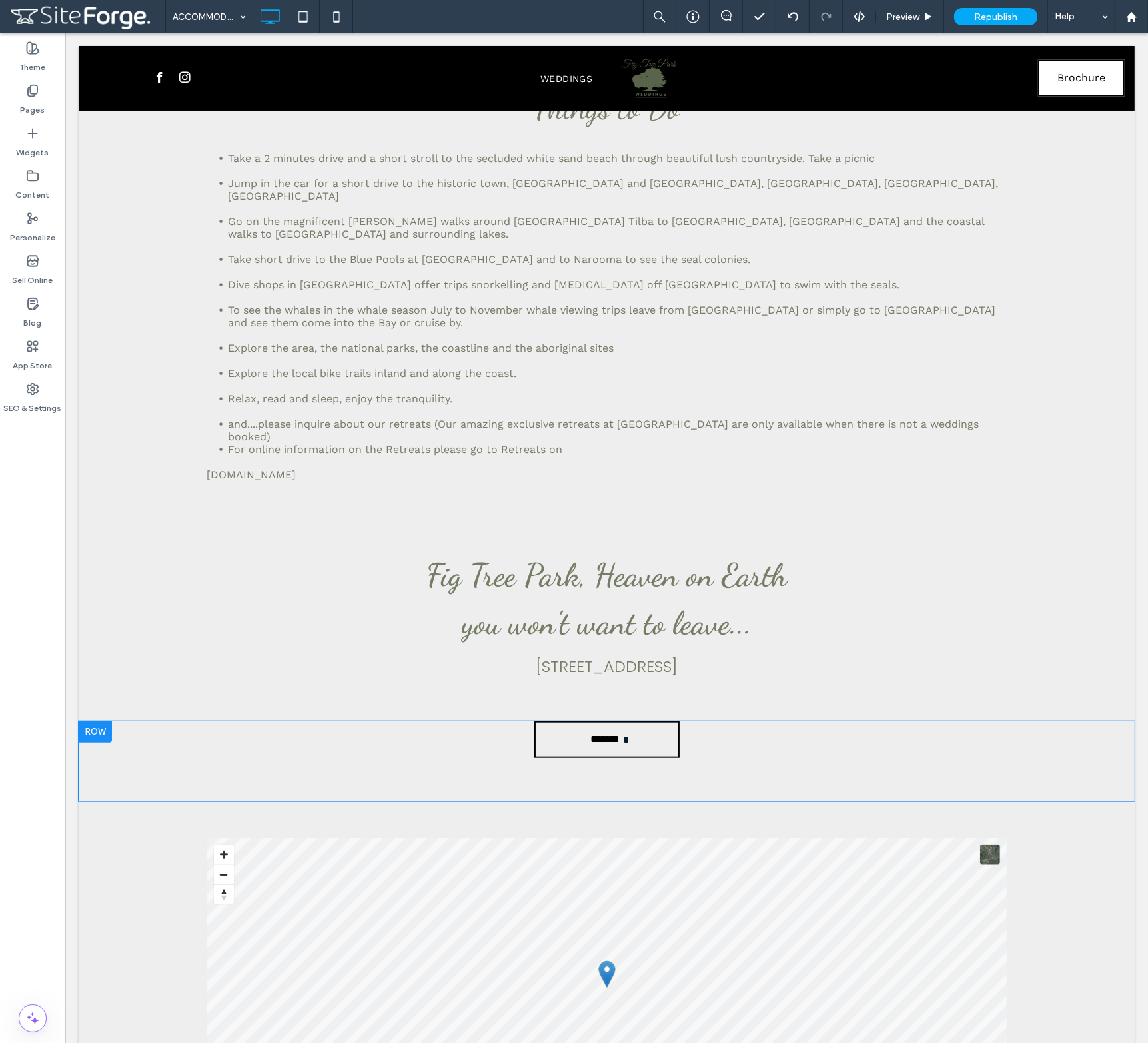
scroll to position [6926, 0]
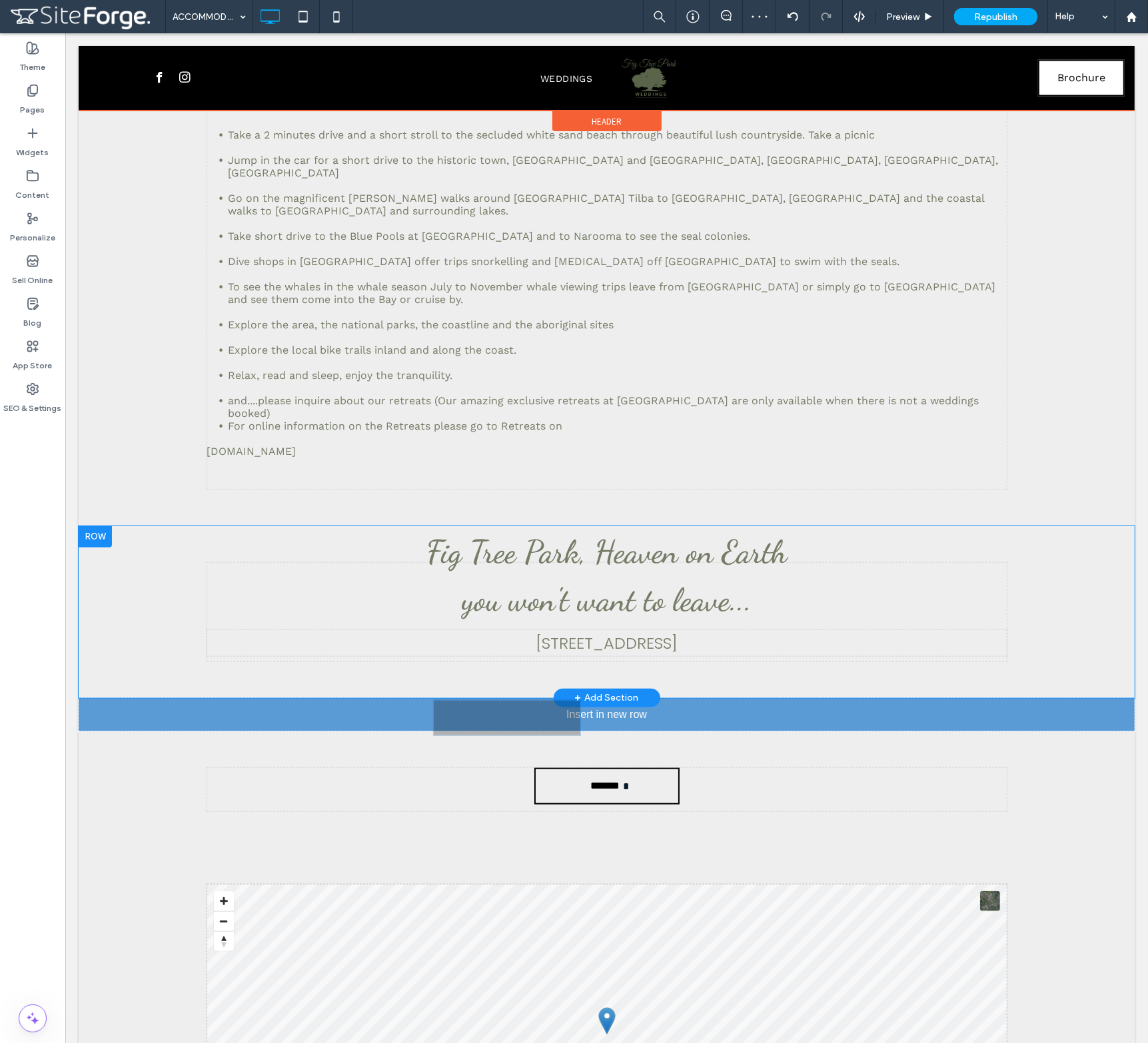
drag, startPoint x: 638, startPoint y: 608, endPoint x: 645, endPoint y: 563, distance: 45.5
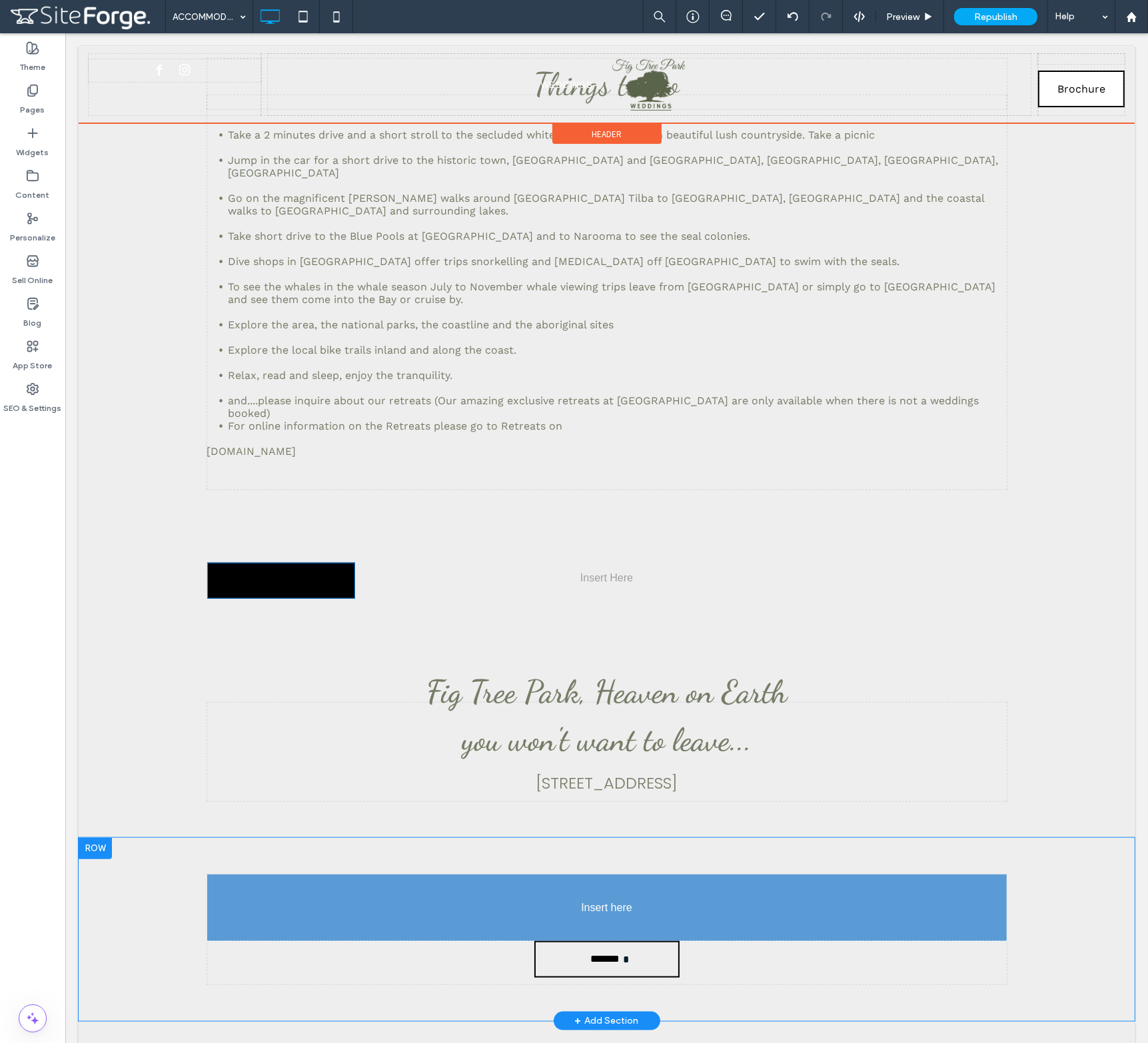
drag, startPoint x: 630, startPoint y: 437, endPoint x: 637, endPoint y: 753, distance: 316.1
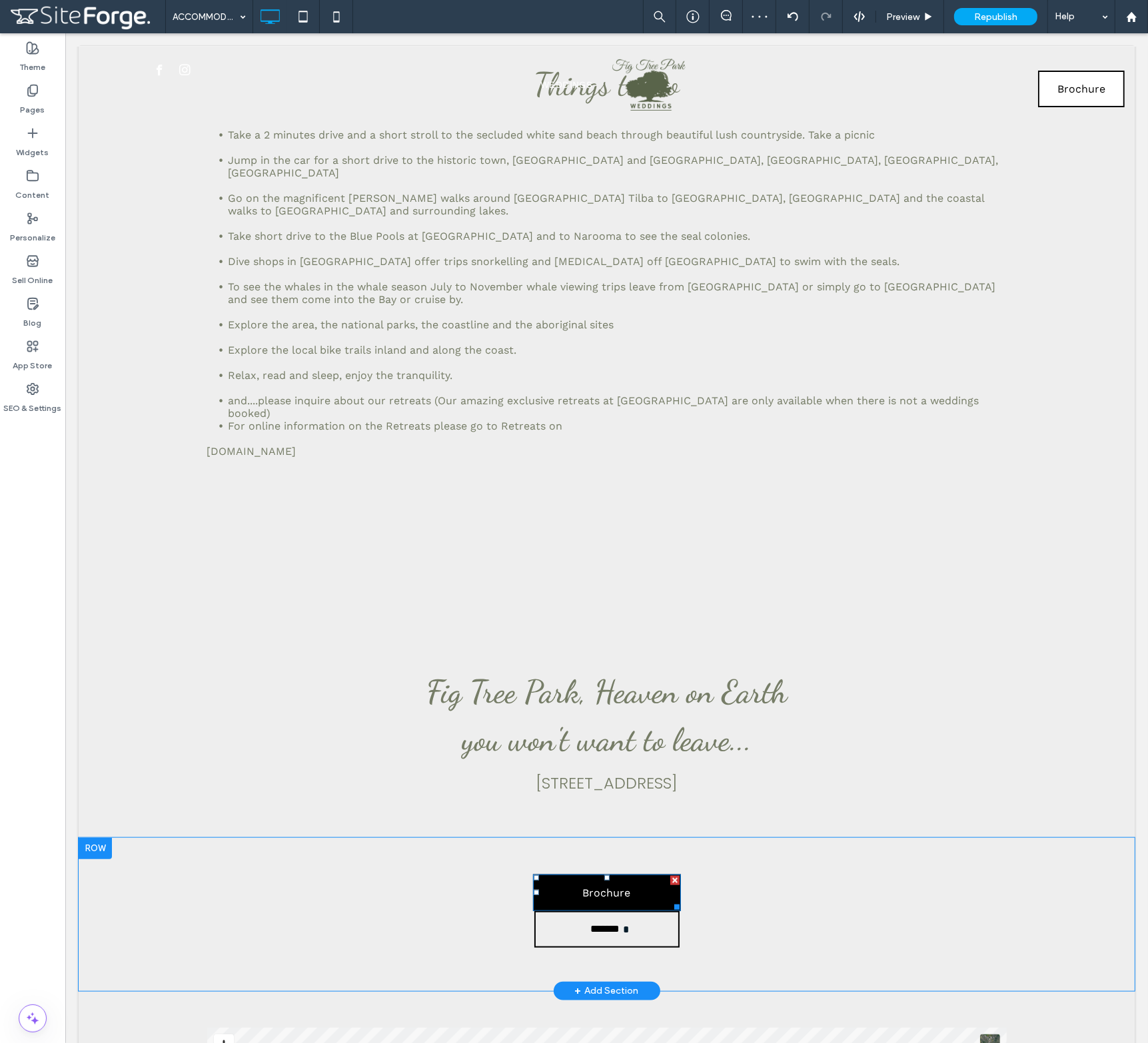
click at [670, 876] on div at bounding box center [674, 880] width 9 height 9
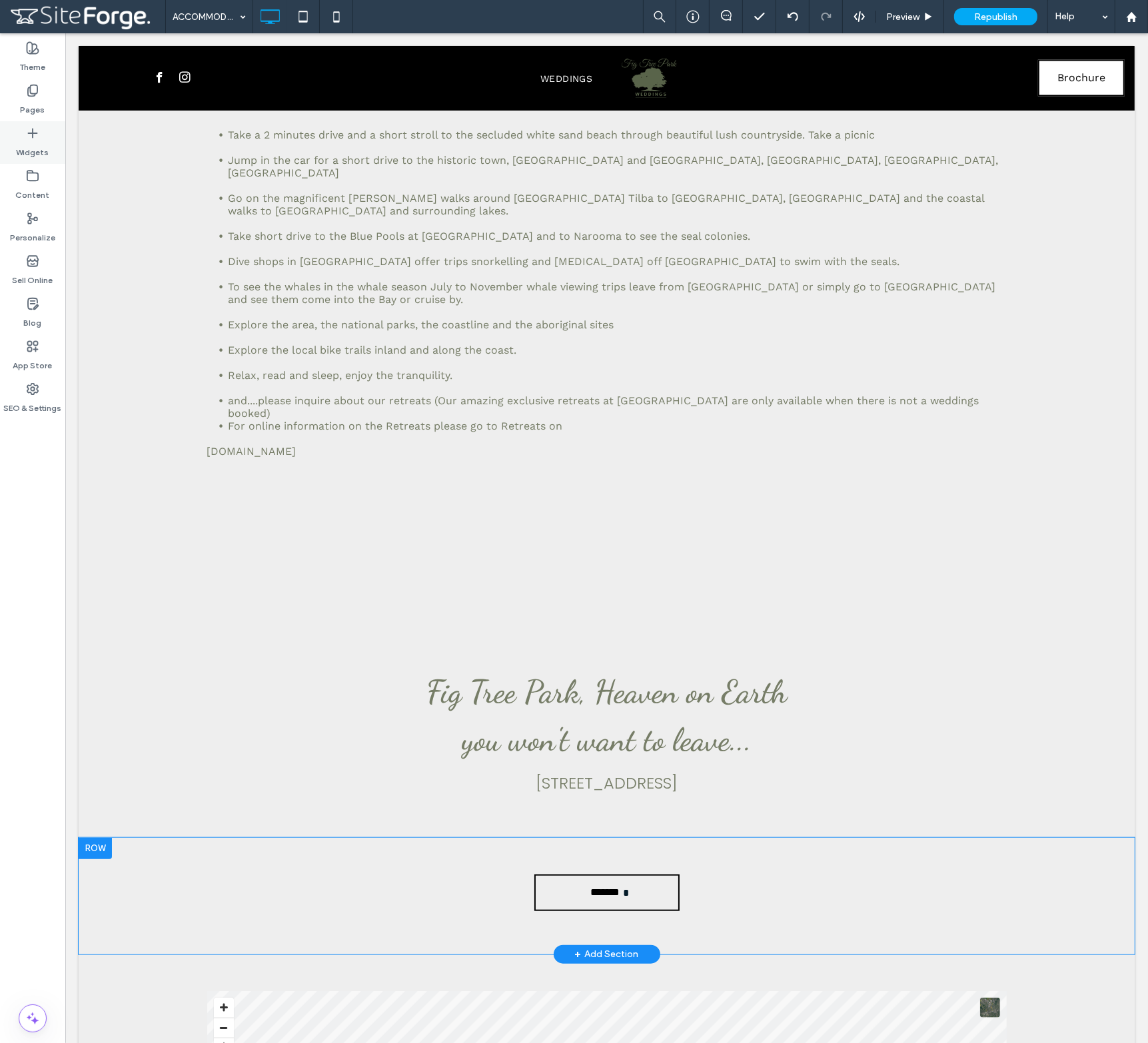
click at [39, 146] on label "Widgets" at bounding box center [33, 149] width 33 height 19
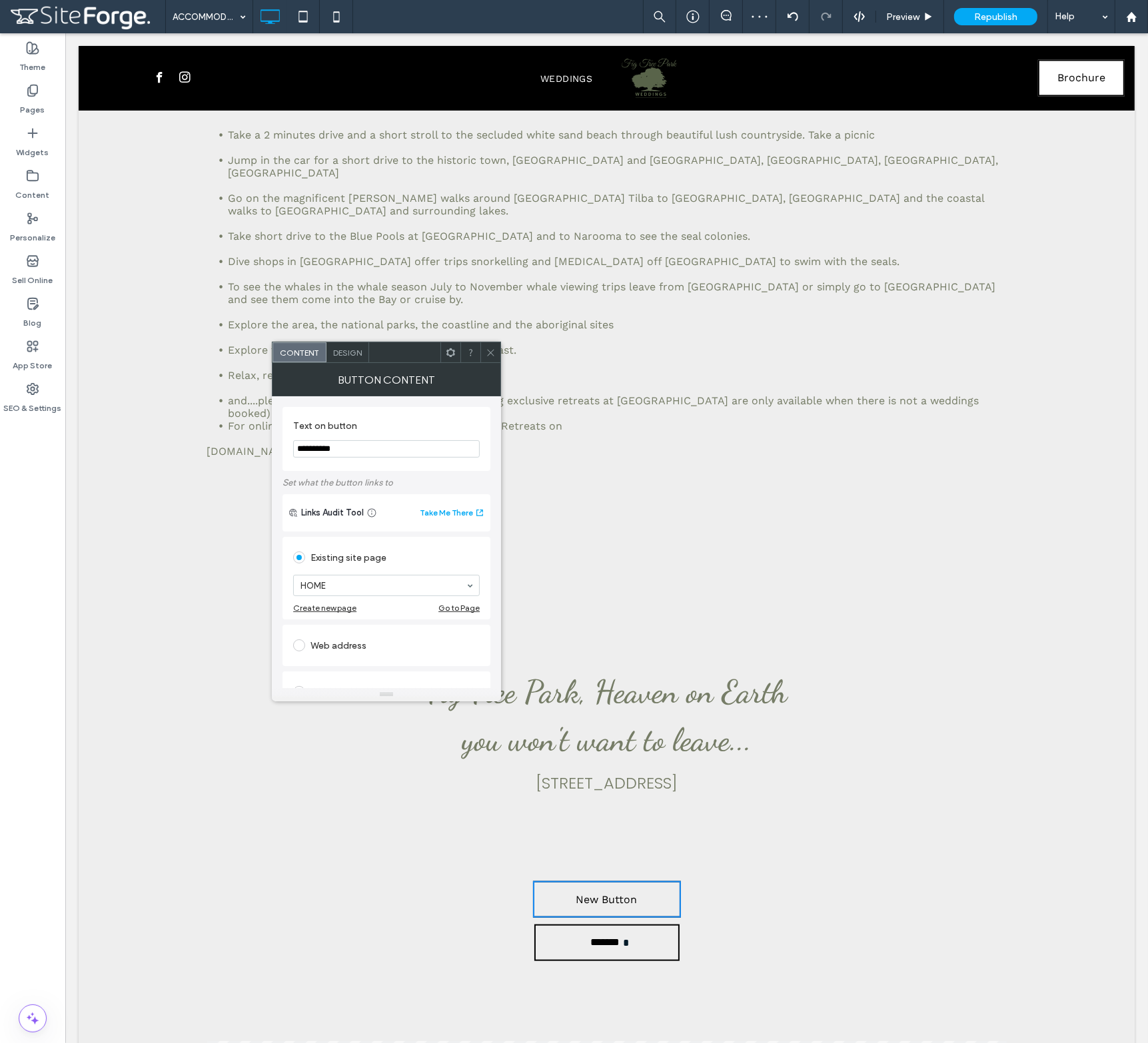
drag, startPoint x: 427, startPoint y: 474, endPoint x: 242, endPoint y: 437, distance: 188.7
type input "********"
click at [347, 670] on div "File for download" at bounding box center [387, 667] width 186 height 21
click at [330, 668] on div "File" at bounding box center [387, 667] width 185 height 12
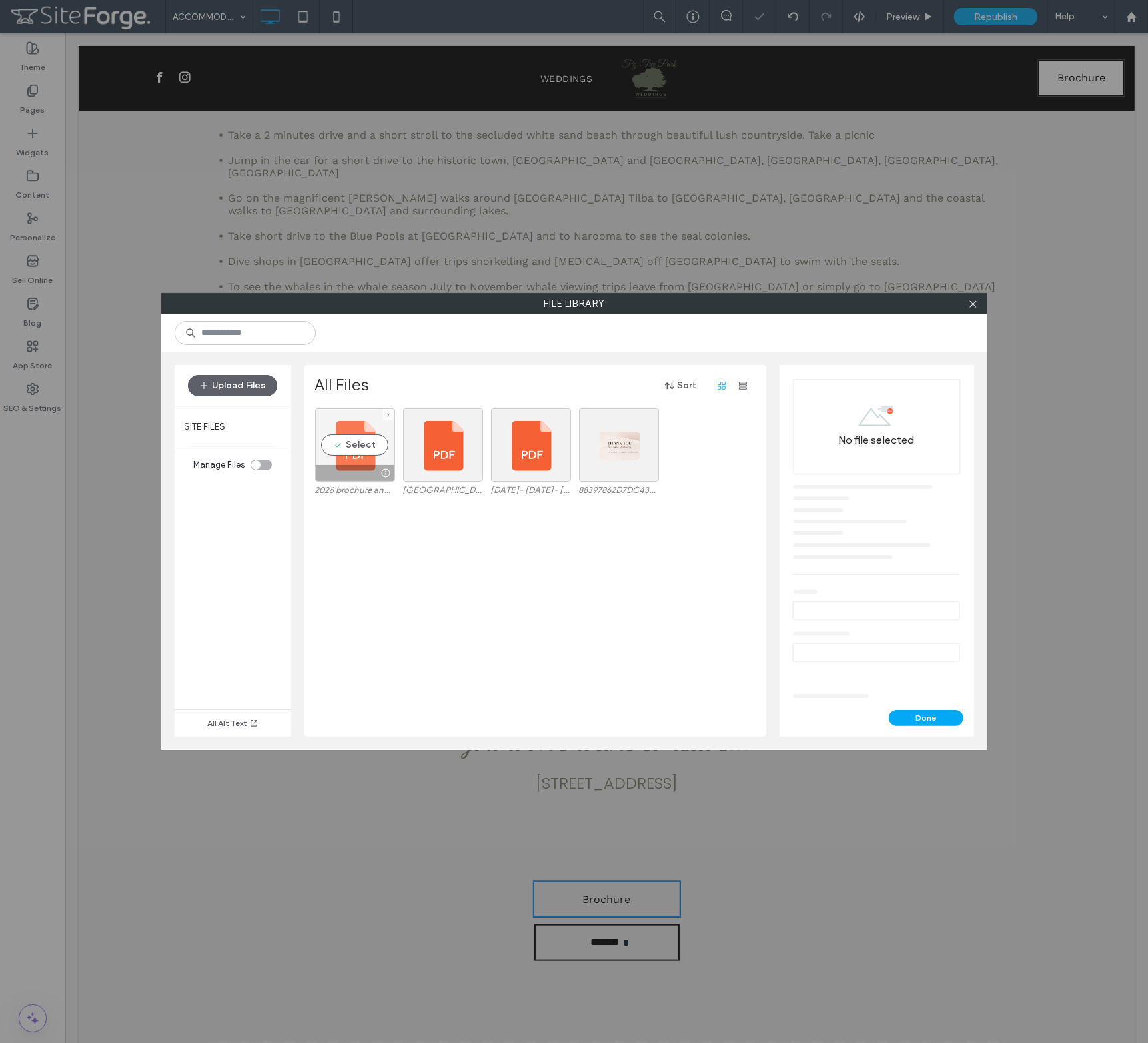
click at [349, 442] on div "Select" at bounding box center [355, 445] width 80 height 74
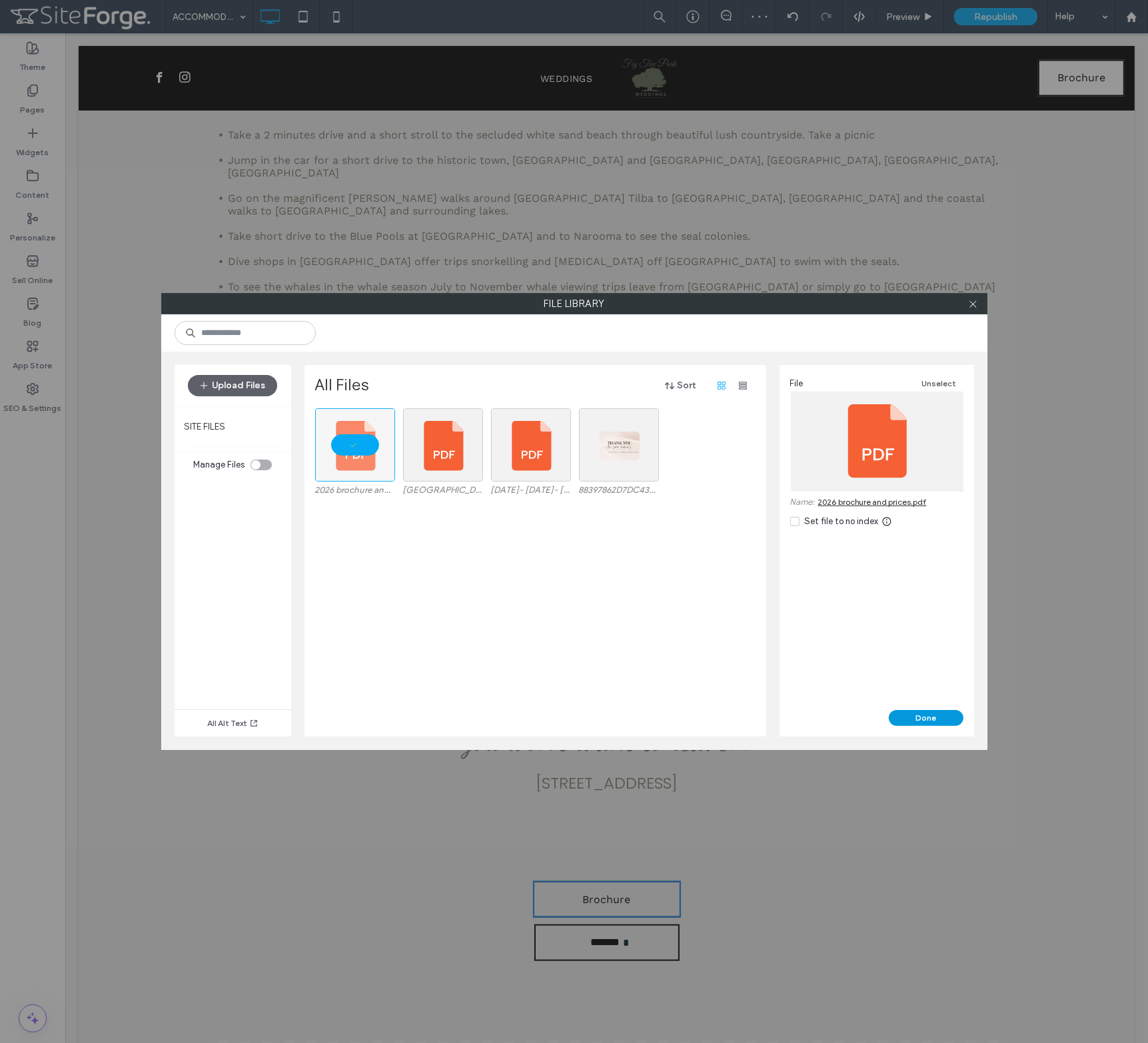
click at [931, 717] on button "Done" at bounding box center [926, 718] width 74 height 16
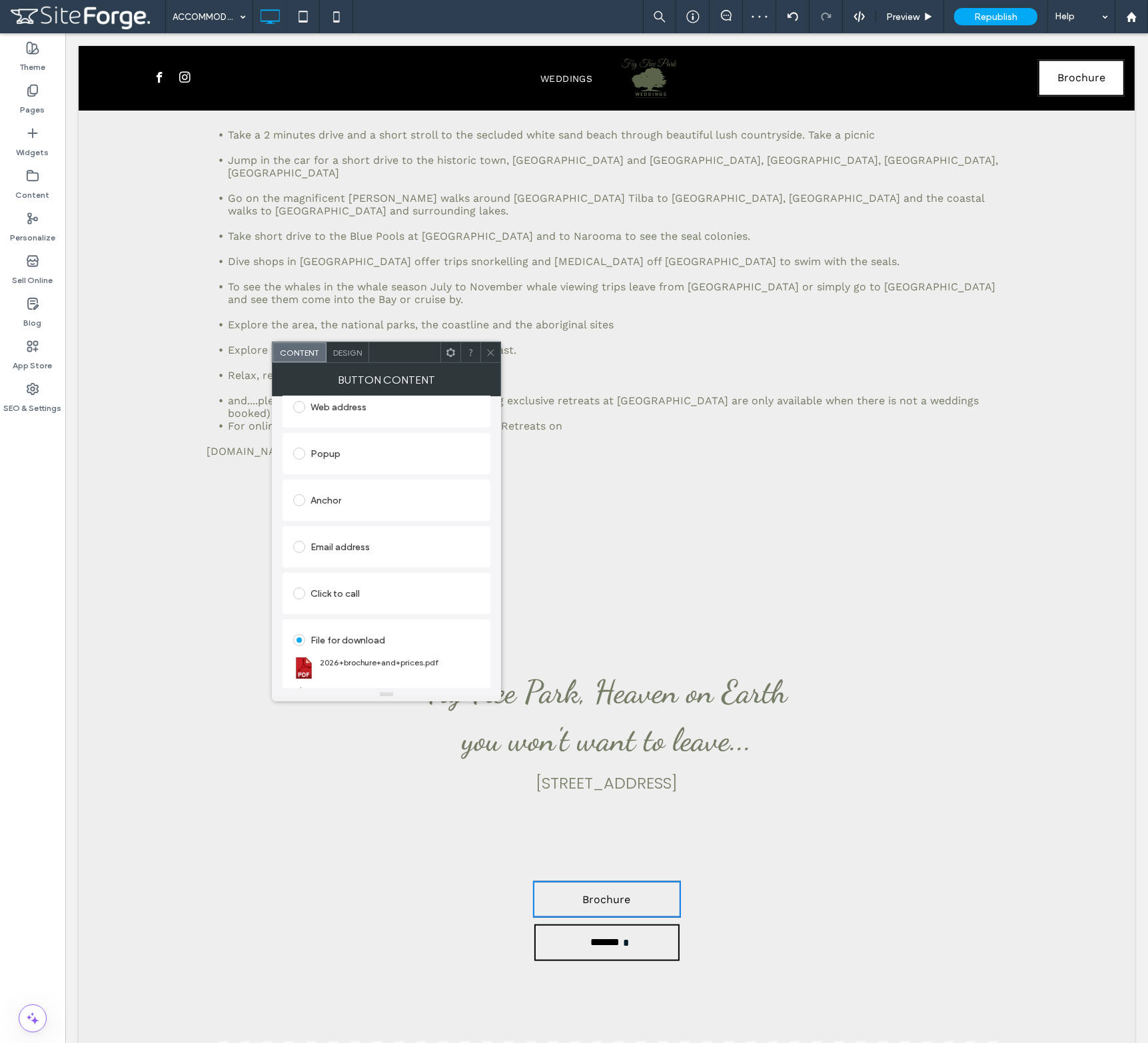
click at [493, 351] on icon at bounding box center [491, 353] width 10 height 10
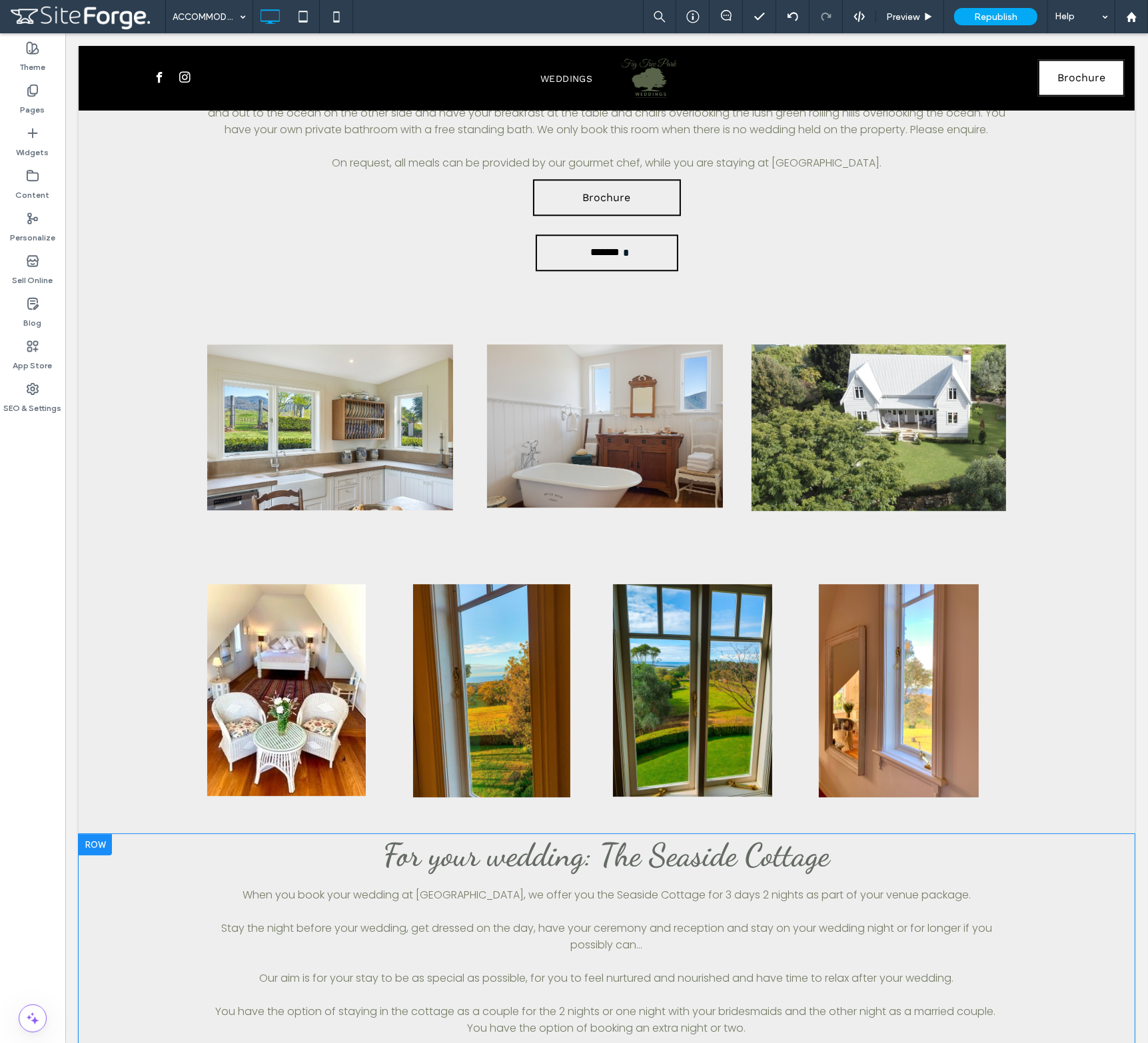
scroll to position [4129, 0]
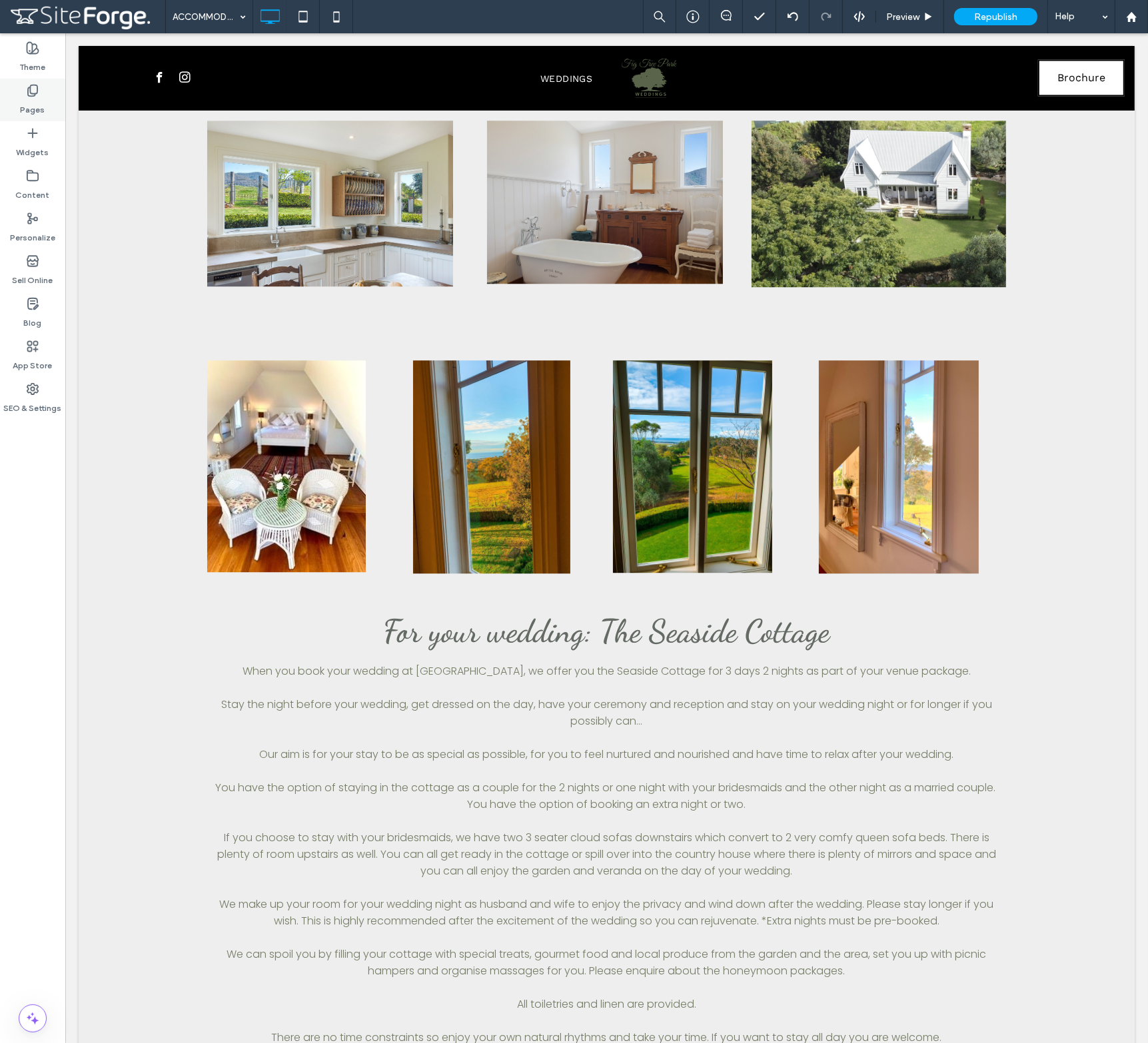
click at [41, 105] on label "Pages" at bounding box center [33, 107] width 25 height 19
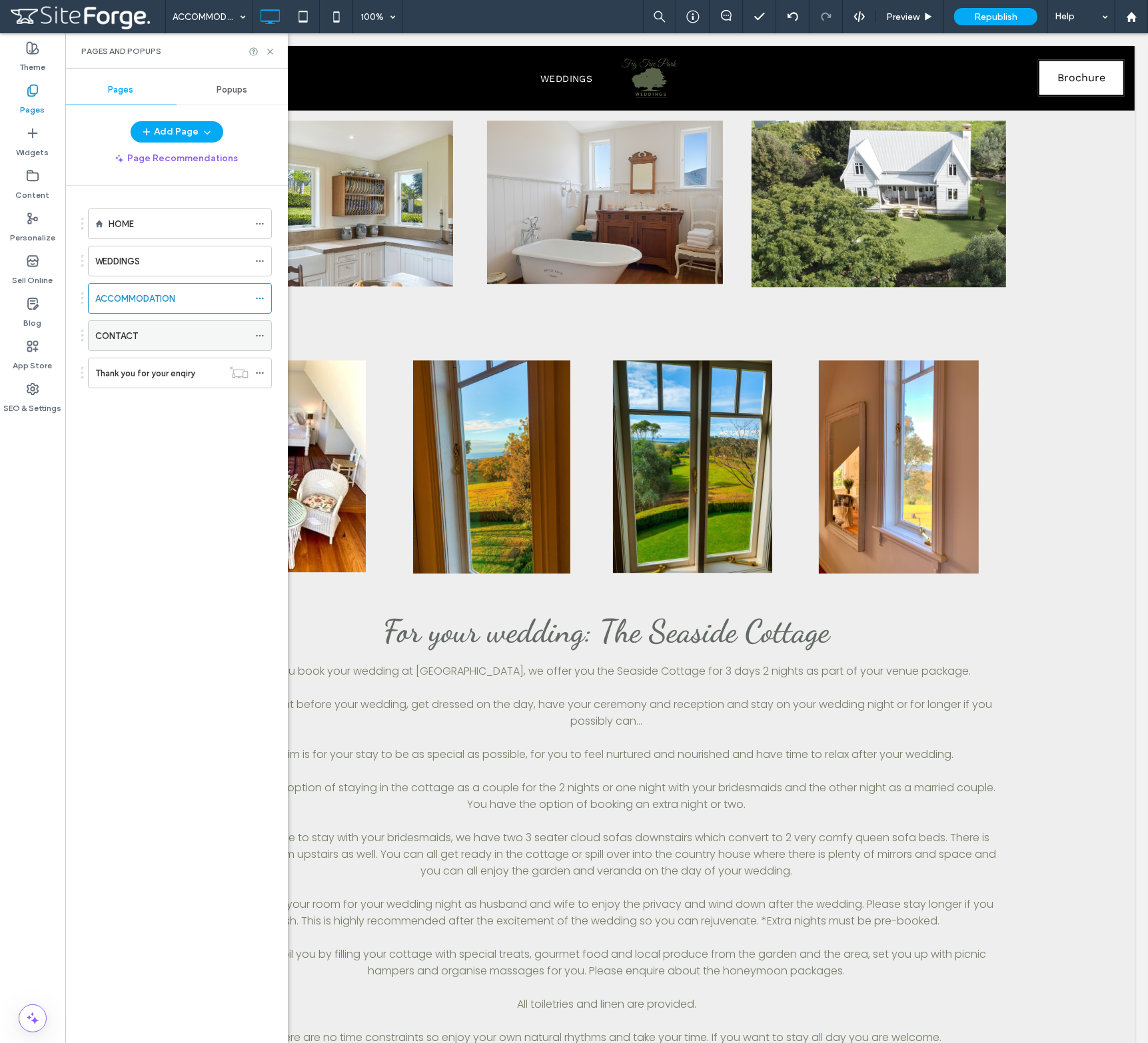
click at [150, 329] on div "CONTACT" at bounding box center [172, 336] width 153 height 14
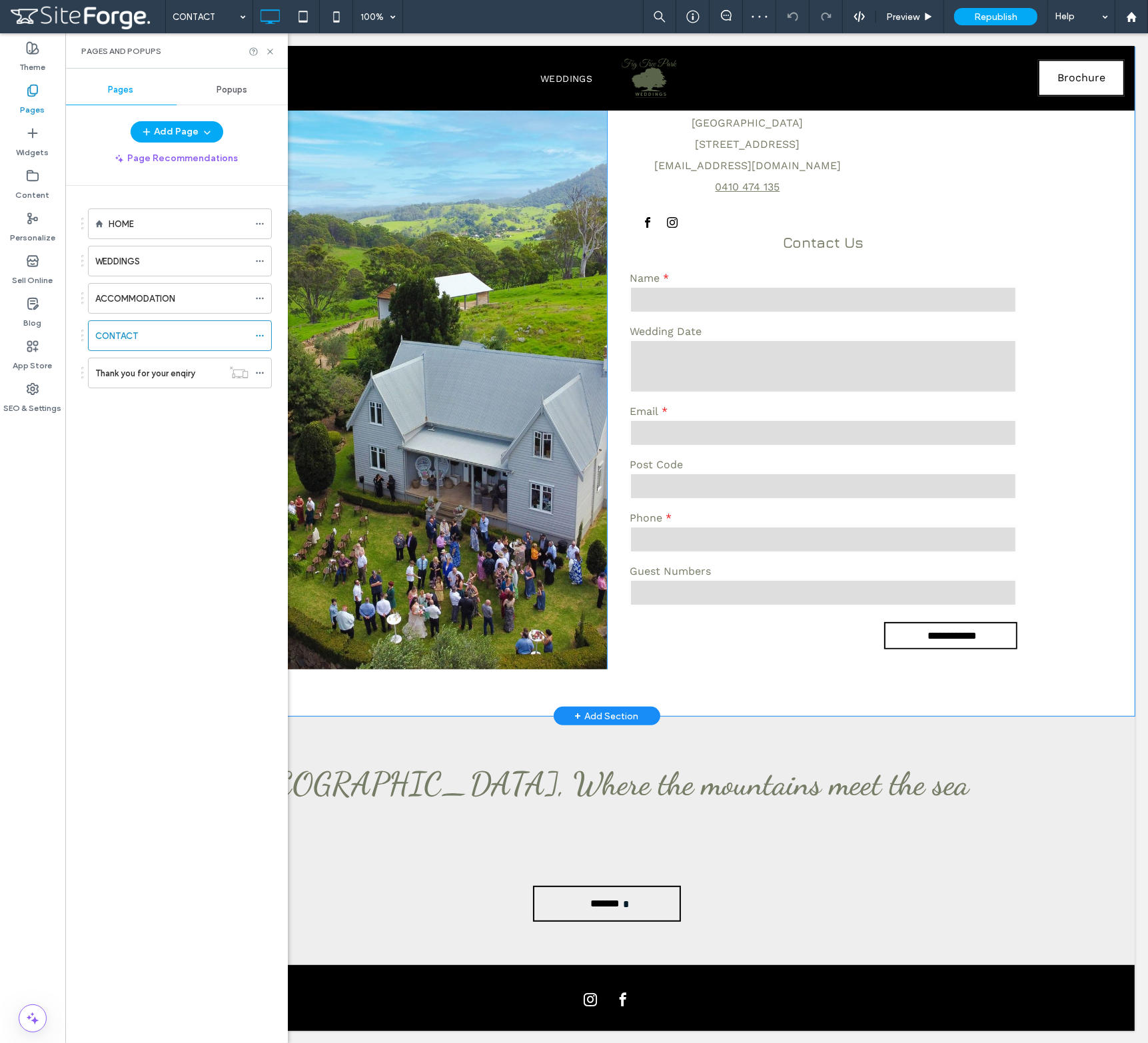
scroll to position [263, 0]
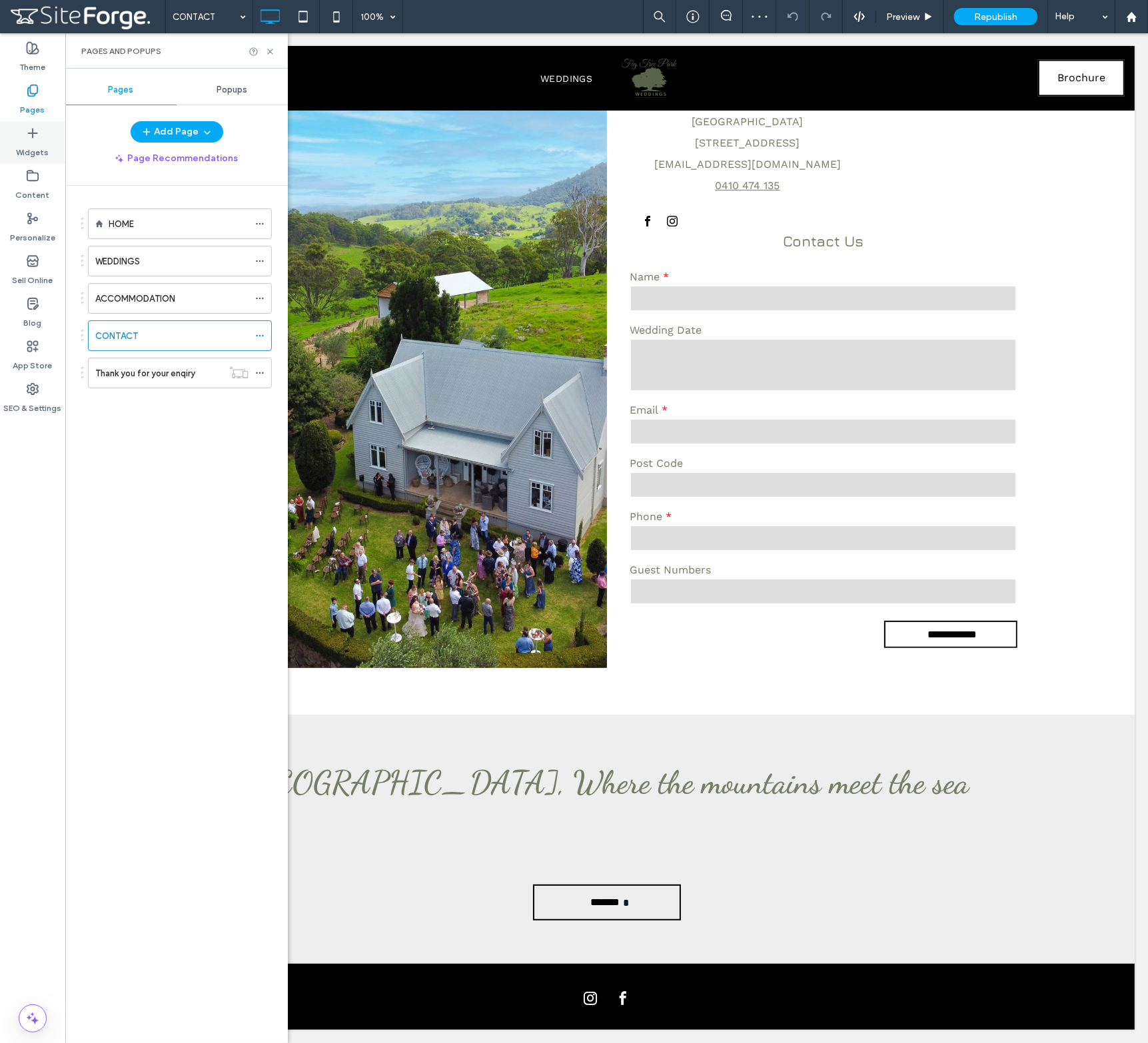
click at [35, 156] on label "Widgets" at bounding box center [33, 149] width 33 height 19
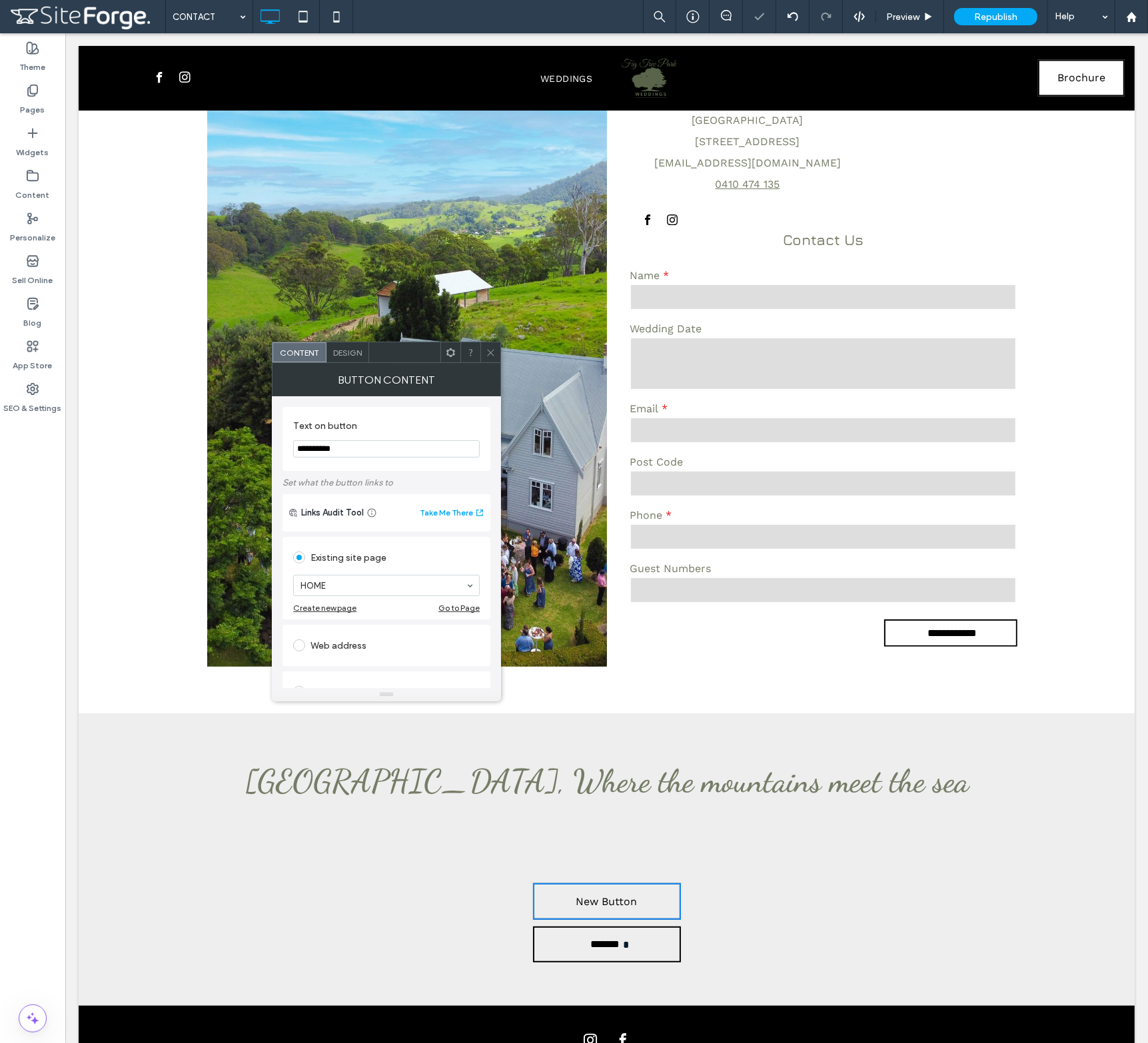
drag, startPoint x: 435, startPoint y: 477, endPoint x: 181, endPoint y: 435, distance: 257.4
type input "********"
click at [327, 665] on div "File for download" at bounding box center [387, 667] width 186 height 21
click at [327, 665] on div "File" at bounding box center [322, 667] width 15 height 12
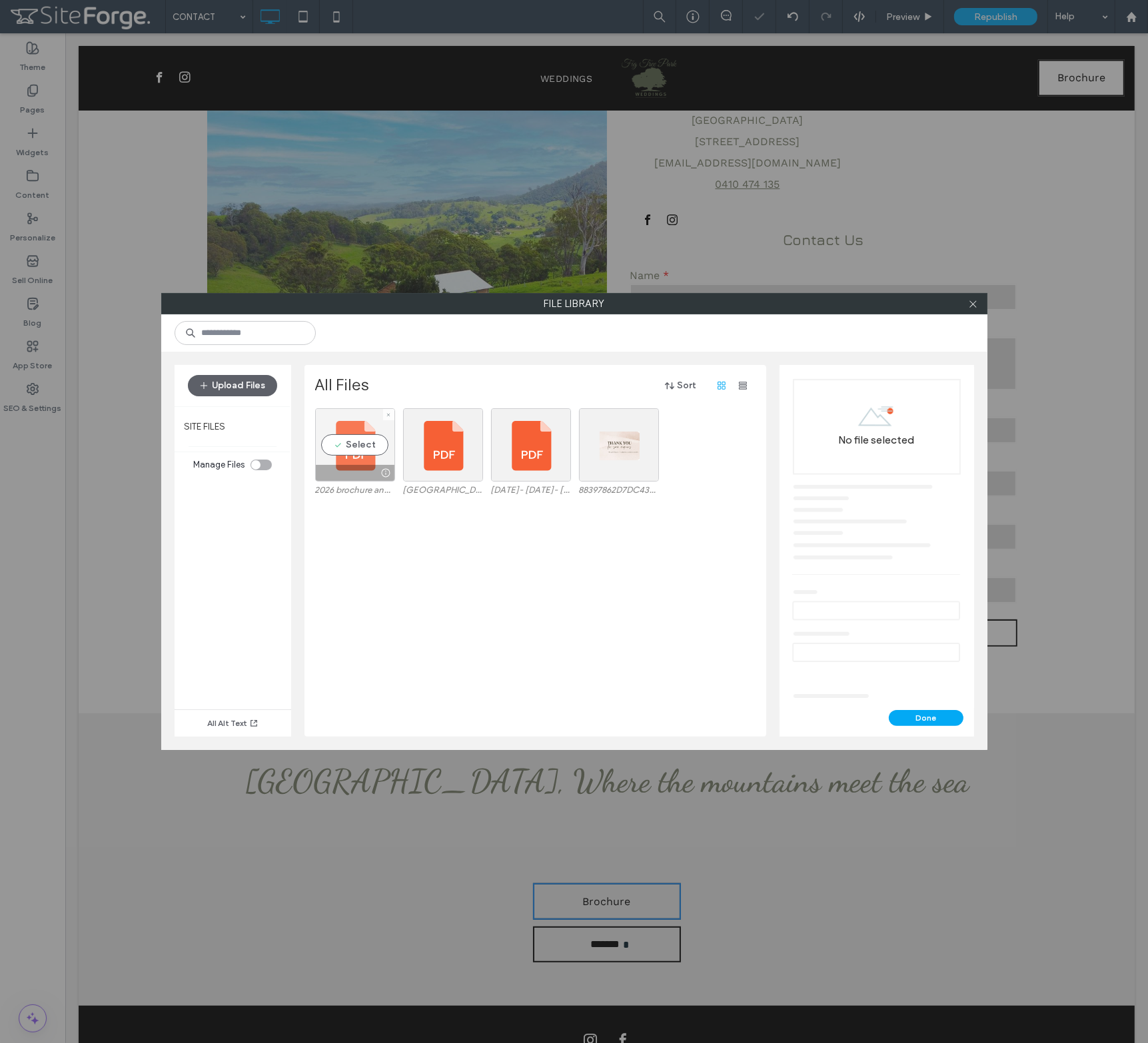
click at [355, 443] on div "Select" at bounding box center [355, 445] width 80 height 74
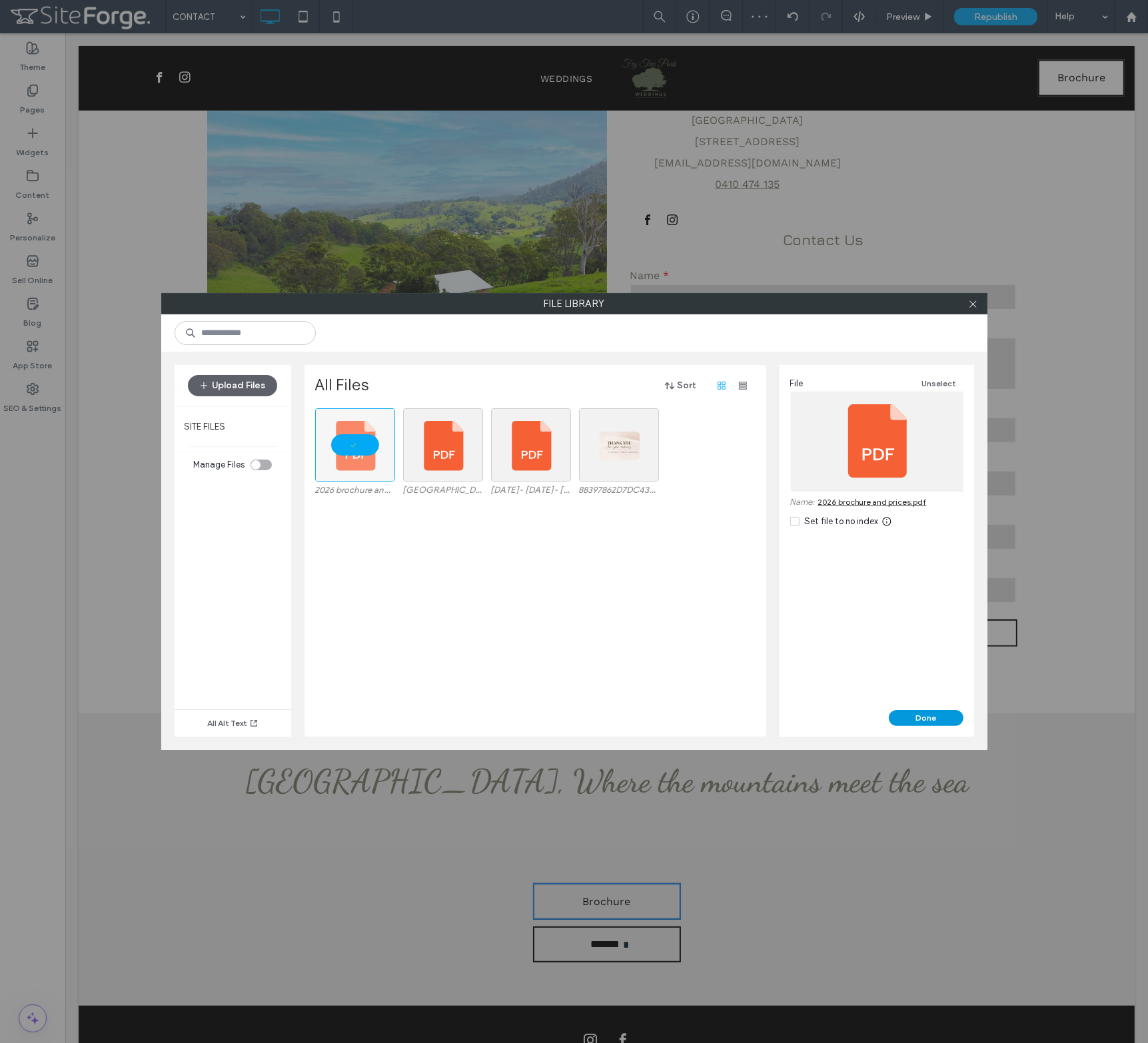
click at [938, 719] on button "Done" at bounding box center [926, 718] width 74 height 16
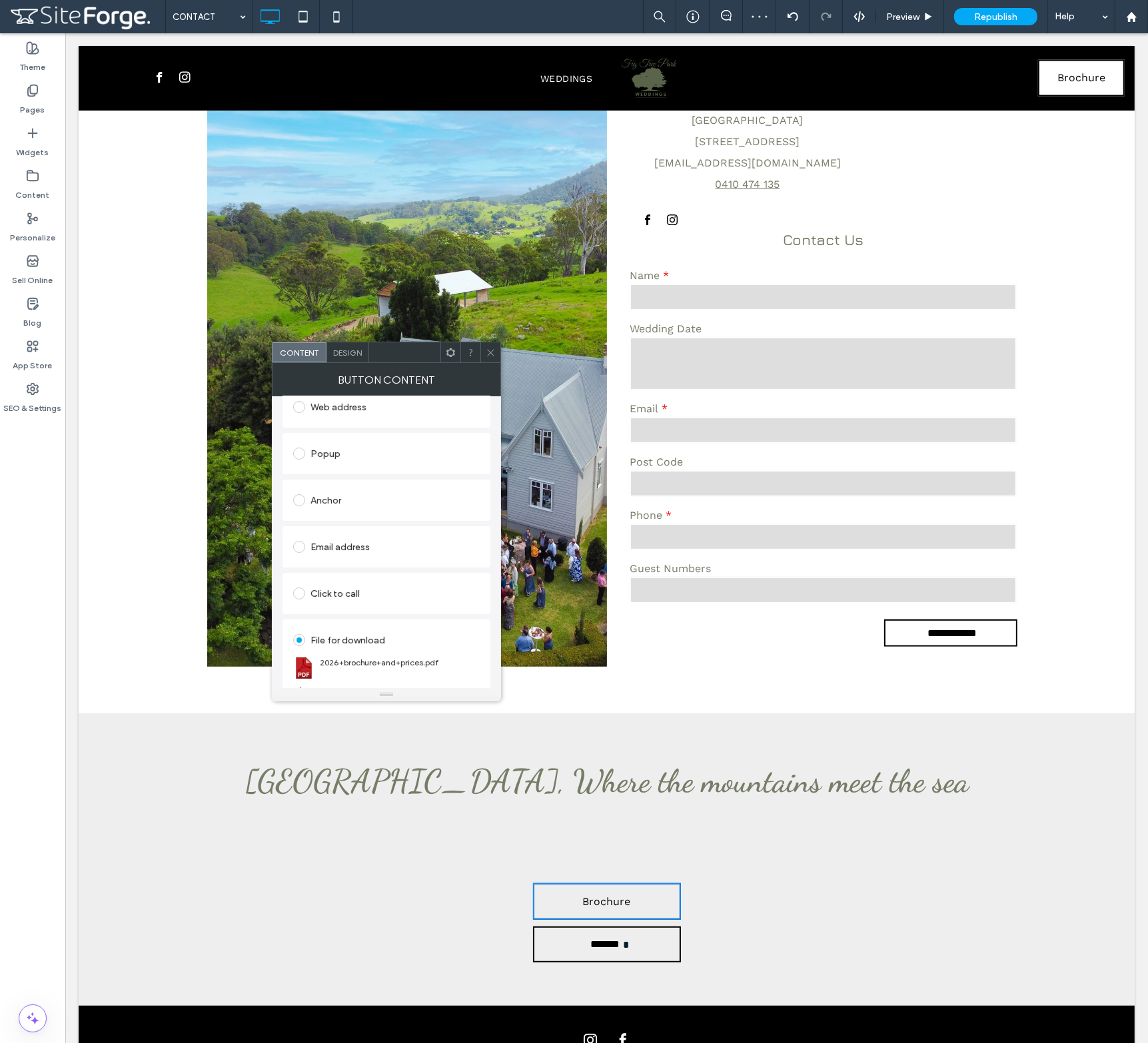
click at [486, 351] on icon at bounding box center [491, 353] width 10 height 10
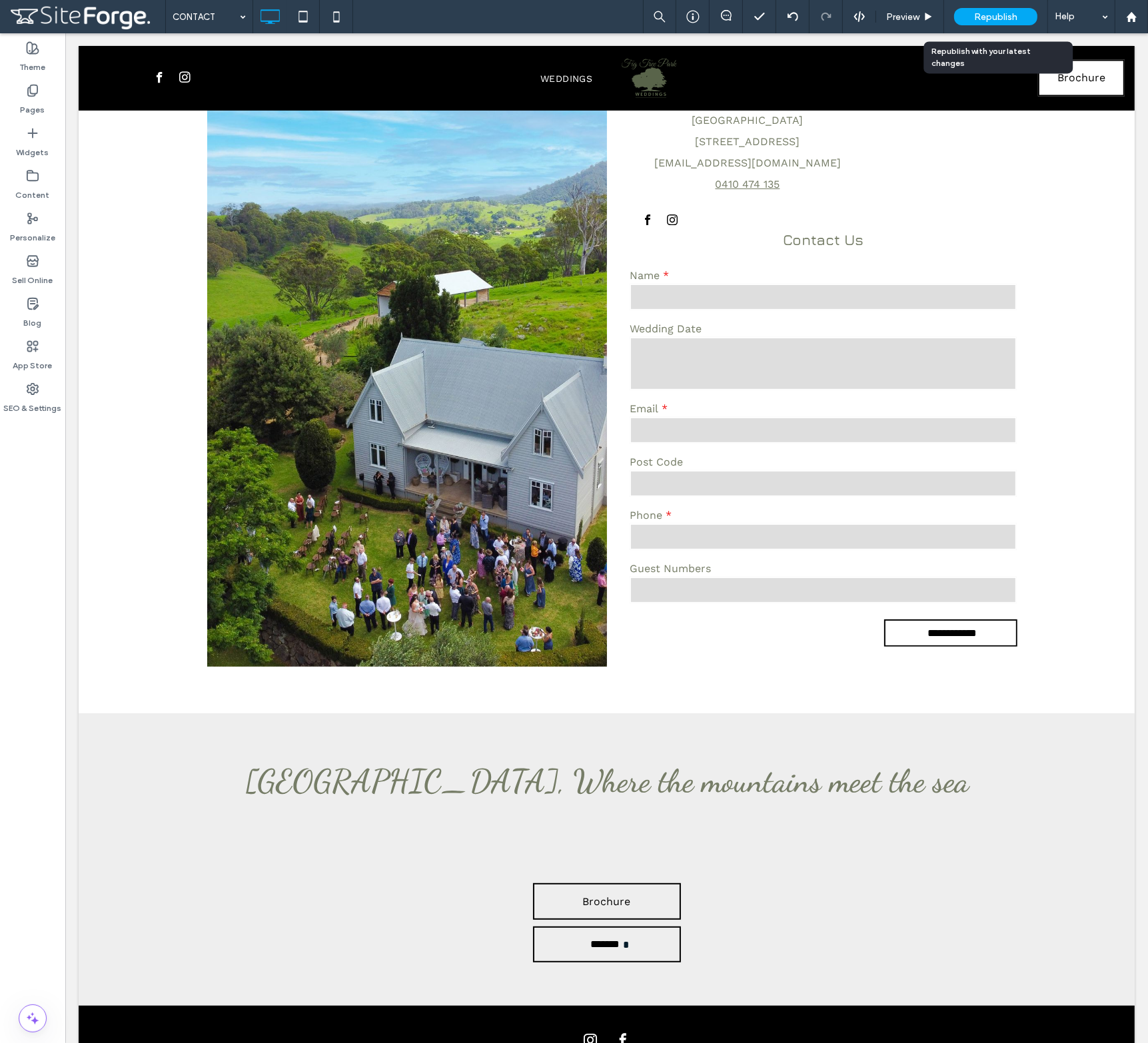
click at [1004, 15] on span "Republish" at bounding box center [995, 17] width 43 height 12
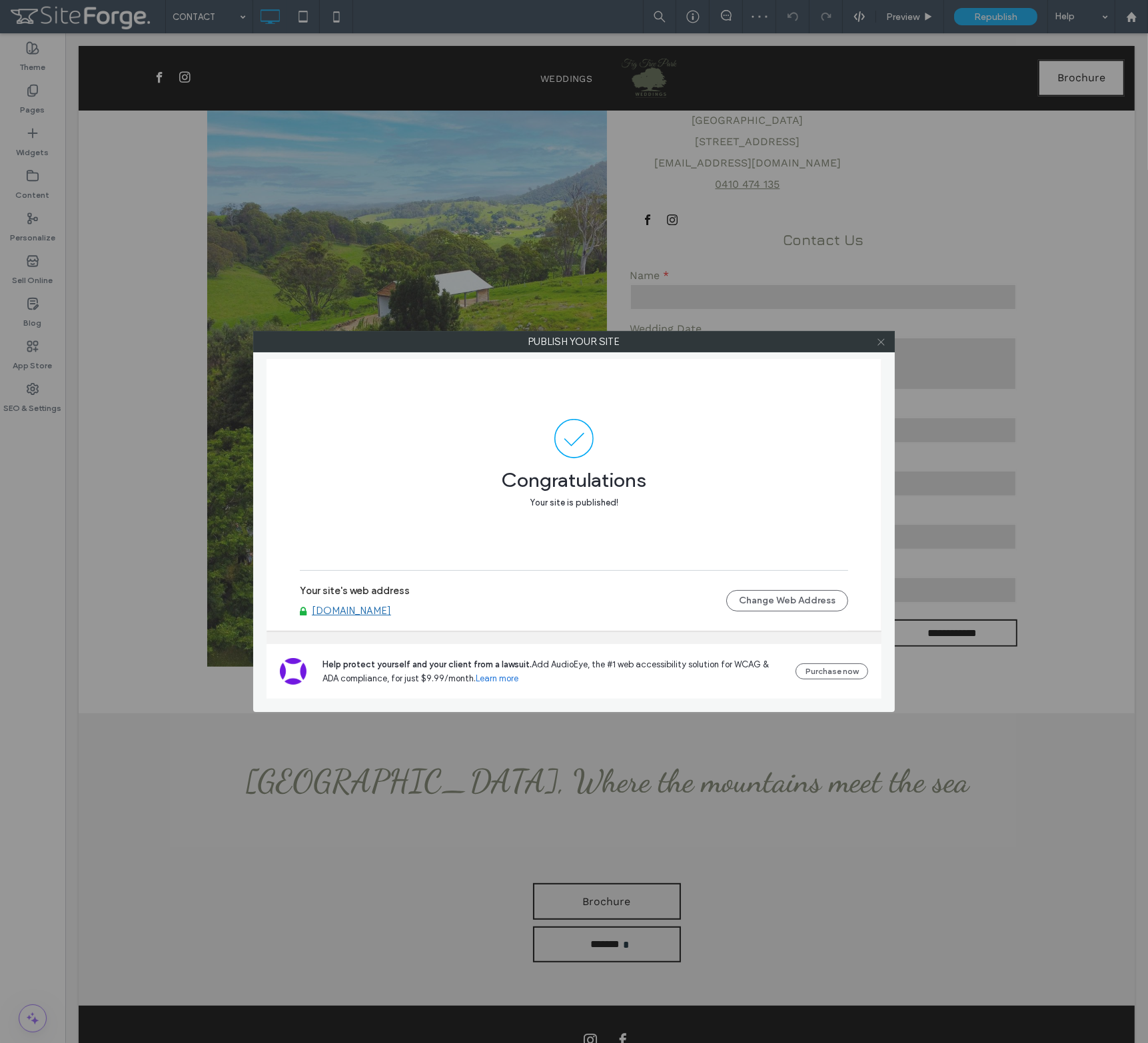
click at [885, 342] on icon at bounding box center [881, 342] width 10 height 10
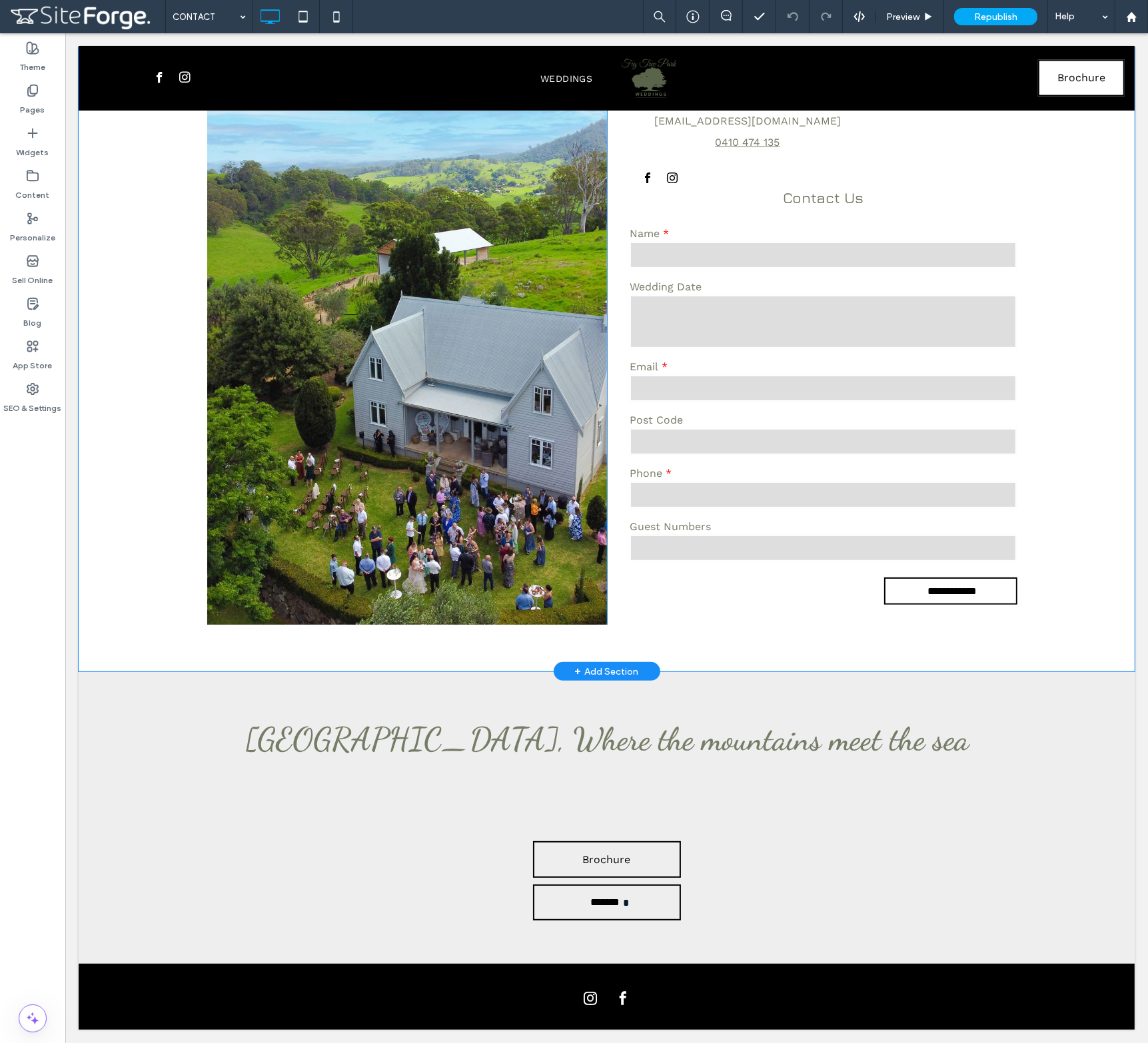
scroll to position [0, 0]
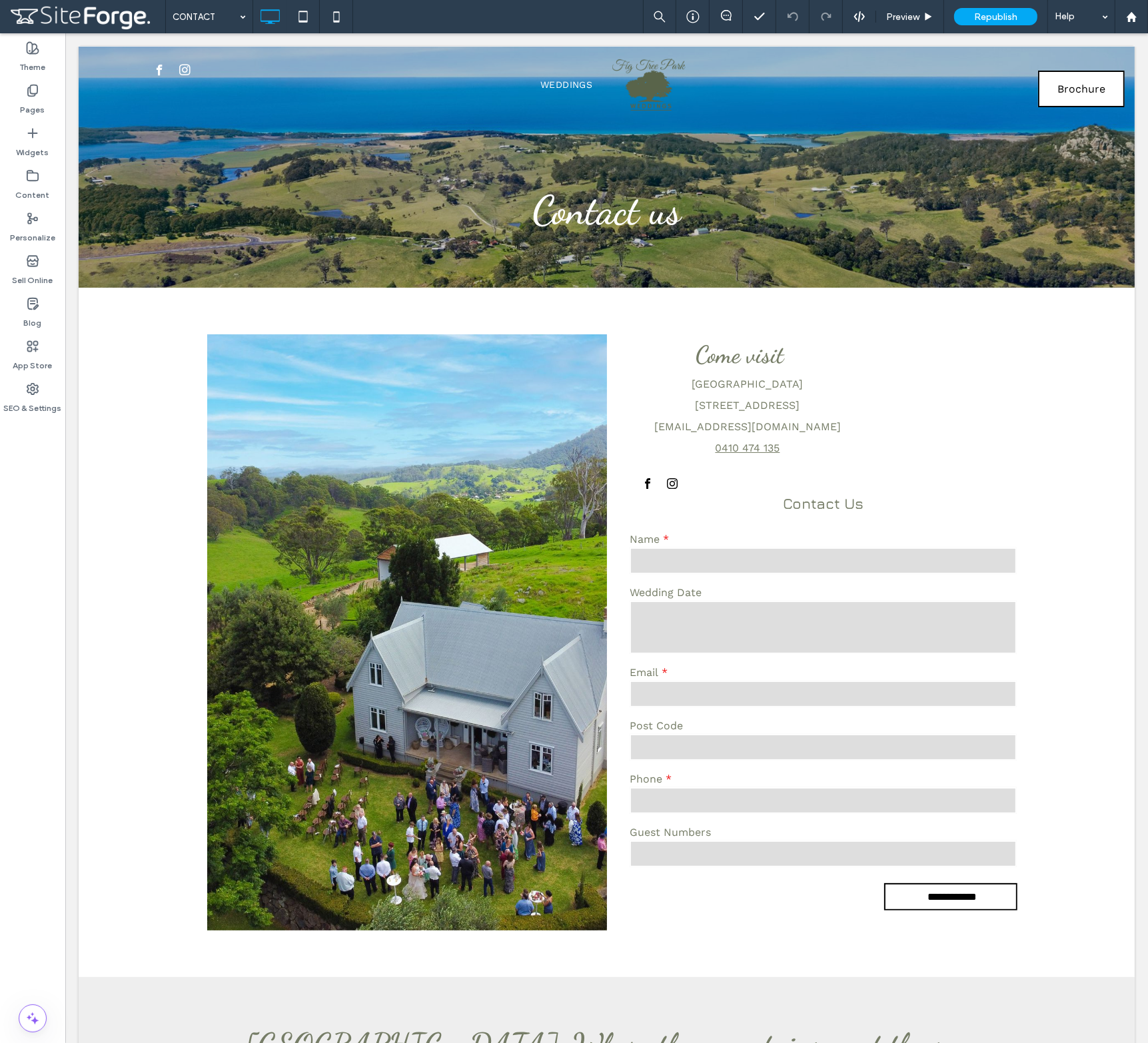
click at [35, 16] on span at bounding box center [87, 17] width 155 height 27
